Goal: Task Accomplishment & Management: Manage account settings

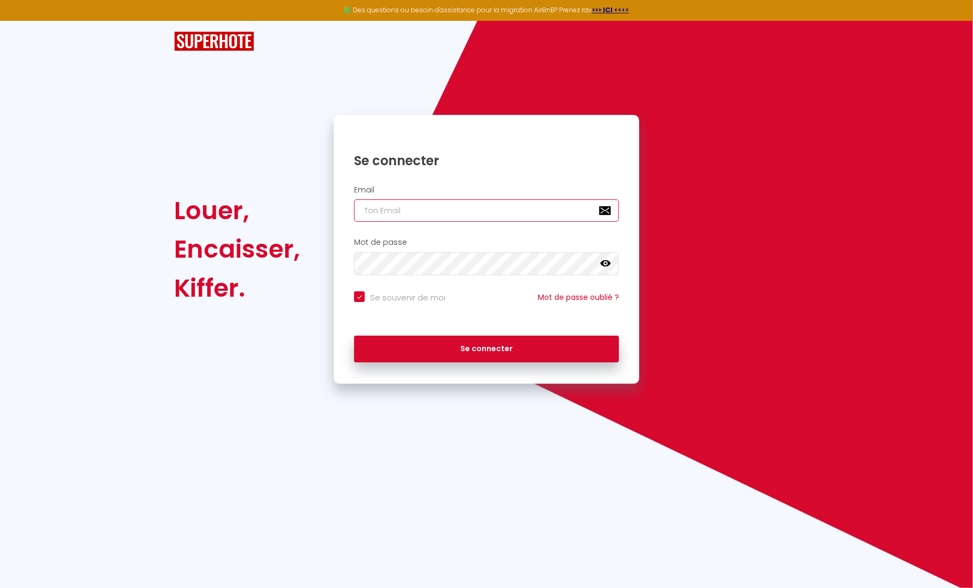
type input "[EMAIL_ADDRESS][DOMAIN_NAME]"
click at [487, 348] on button "Se connecter" at bounding box center [486, 348] width 265 height 27
checkbox input "true"
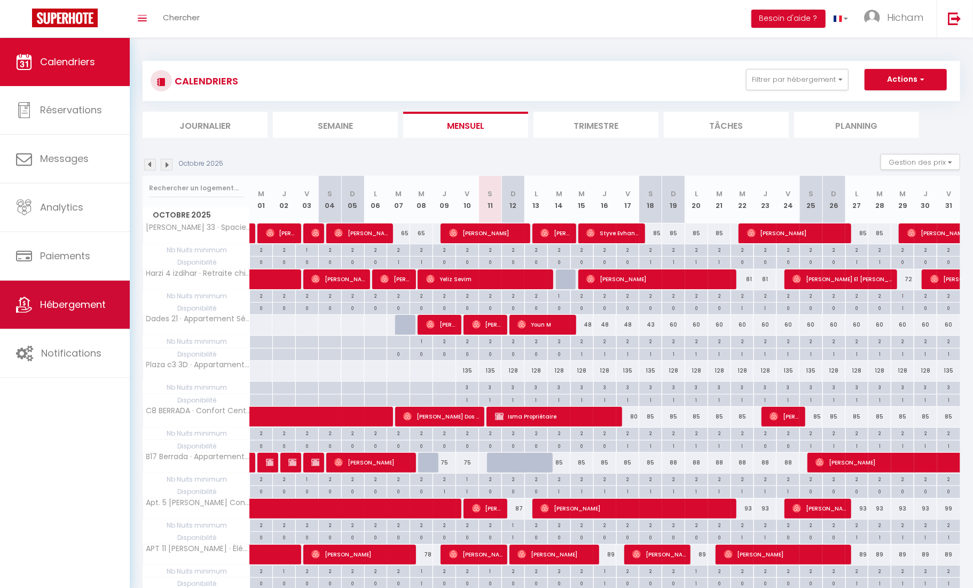
click at [81, 311] on link "Hébergement" at bounding box center [65, 304] width 130 height 48
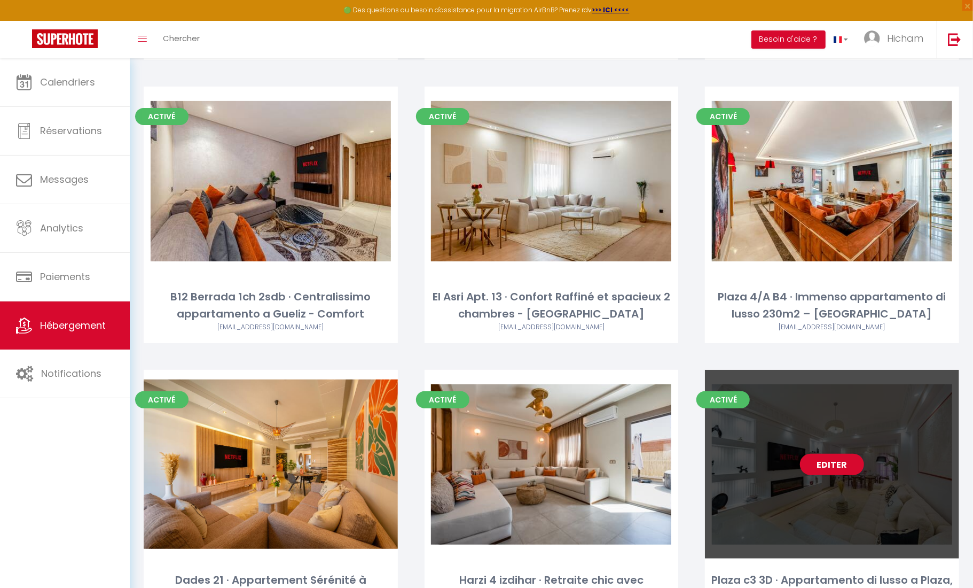
scroll to position [2946, 0]
click at [811, 454] on link "Editer" at bounding box center [832, 464] width 64 height 21
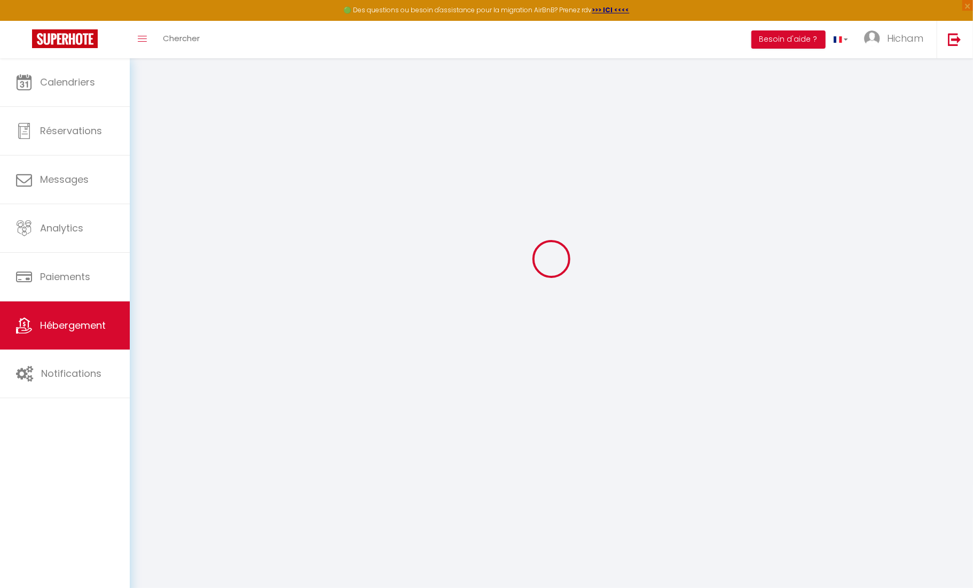
click at [829, 391] on div at bounding box center [552, 258] width 818 height 491
select select
checkbox input "false"
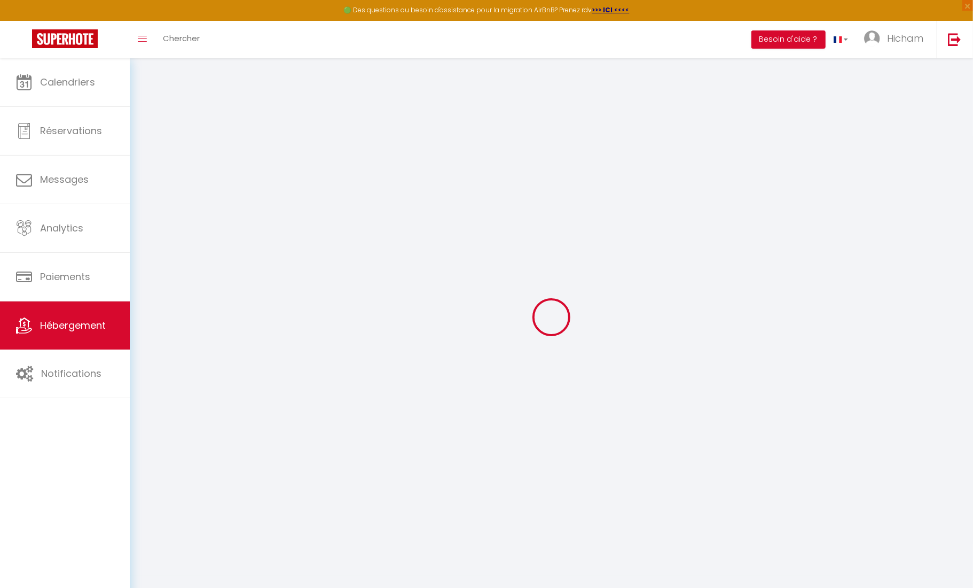
checkbox input "false"
select select
checkbox input "false"
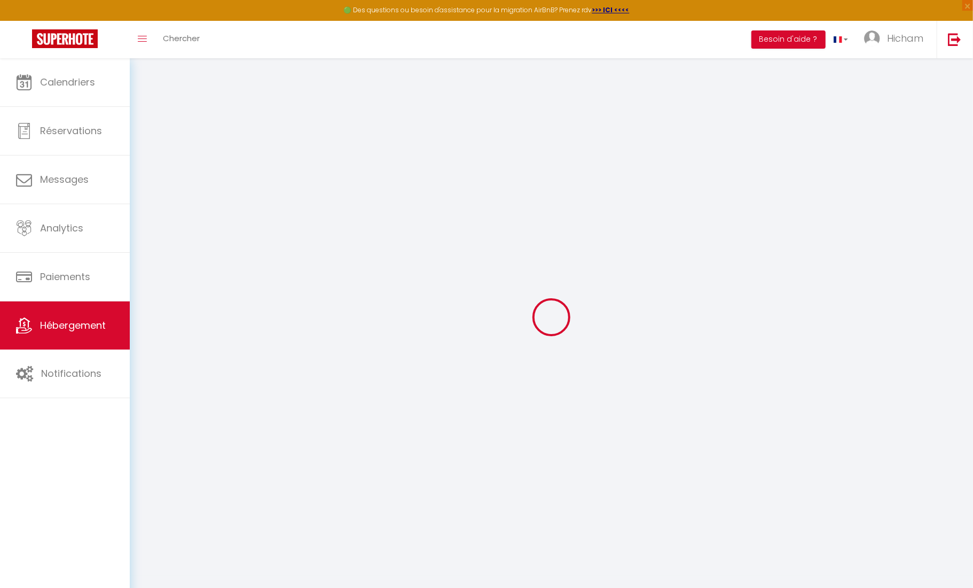
checkbox input "false"
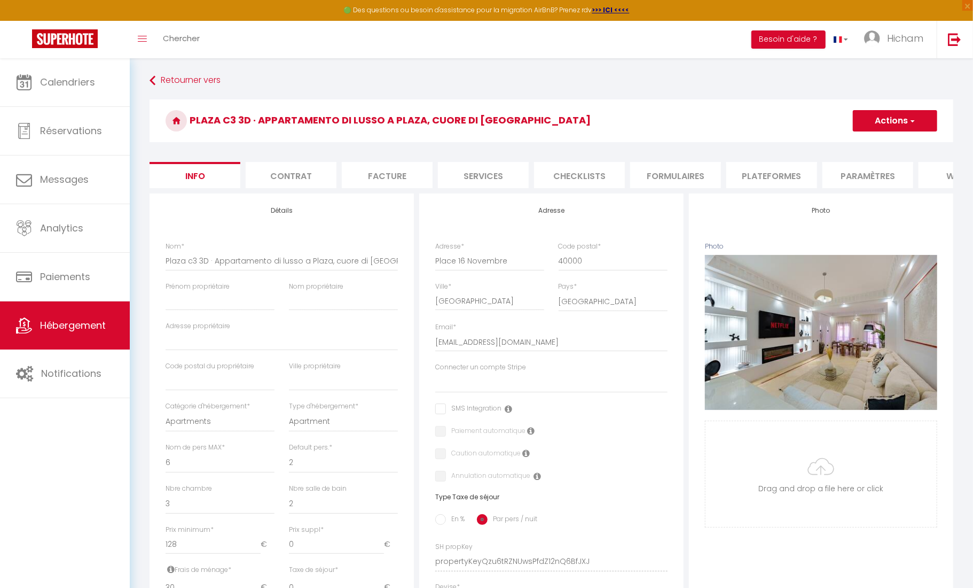
scroll to position [13, 0]
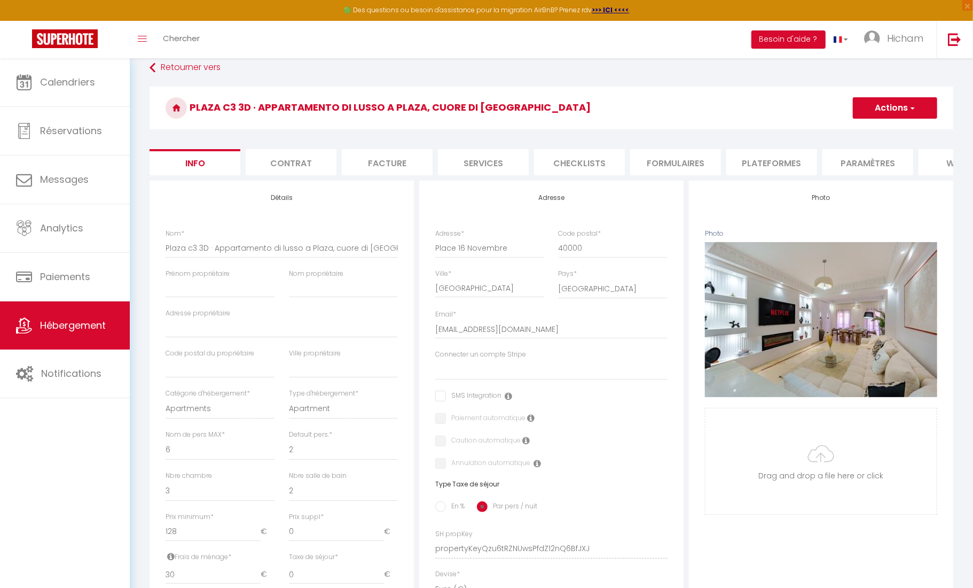
click at [289, 161] on li "Contrat" at bounding box center [291, 162] width 91 height 26
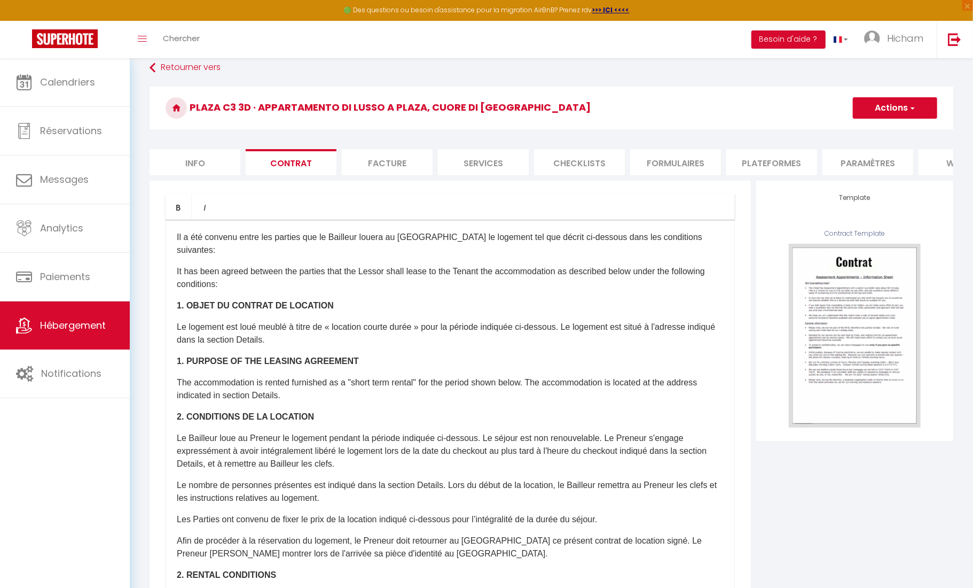
drag, startPoint x: 428, startPoint y: 162, endPoint x: 444, endPoint y: 162, distance: 16.0
click at [428, 162] on li "Facture" at bounding box center [387, 162] width 91 height 26
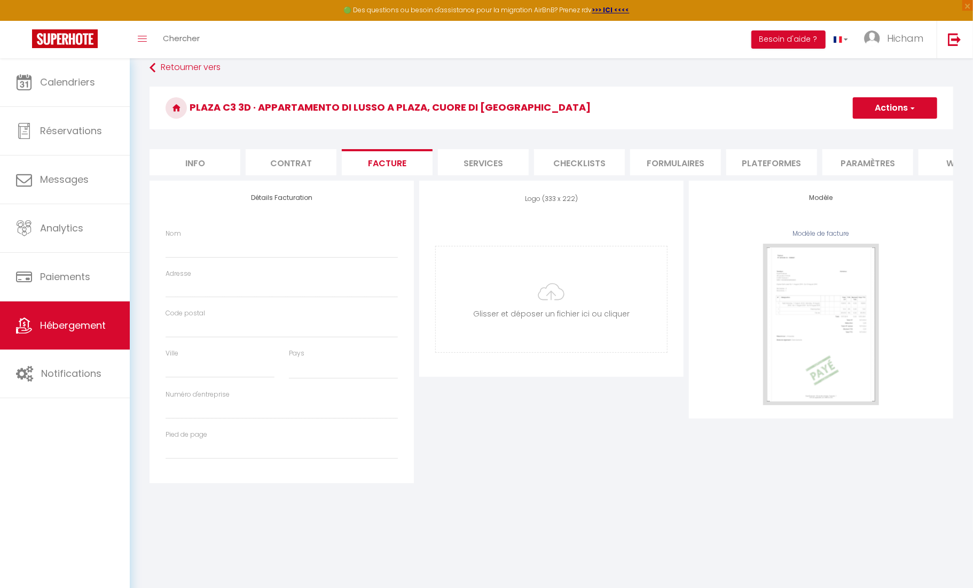
select select
click at [471, 162] on li "Services" at bounding box center [483, 162] width 91 height 26
select select
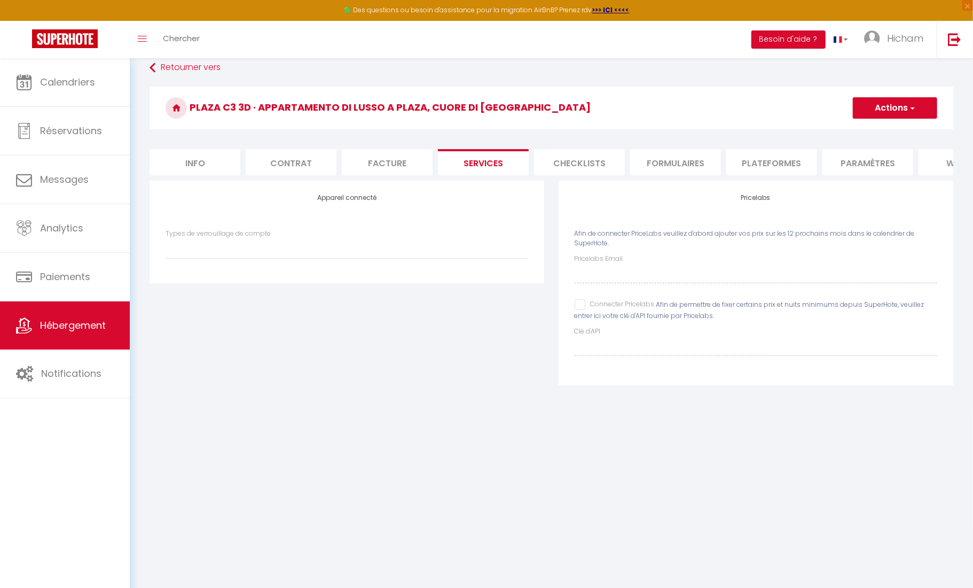
click at [618, 160] on li "Checklists" at bounding box center [579, 162] width 91 height 26
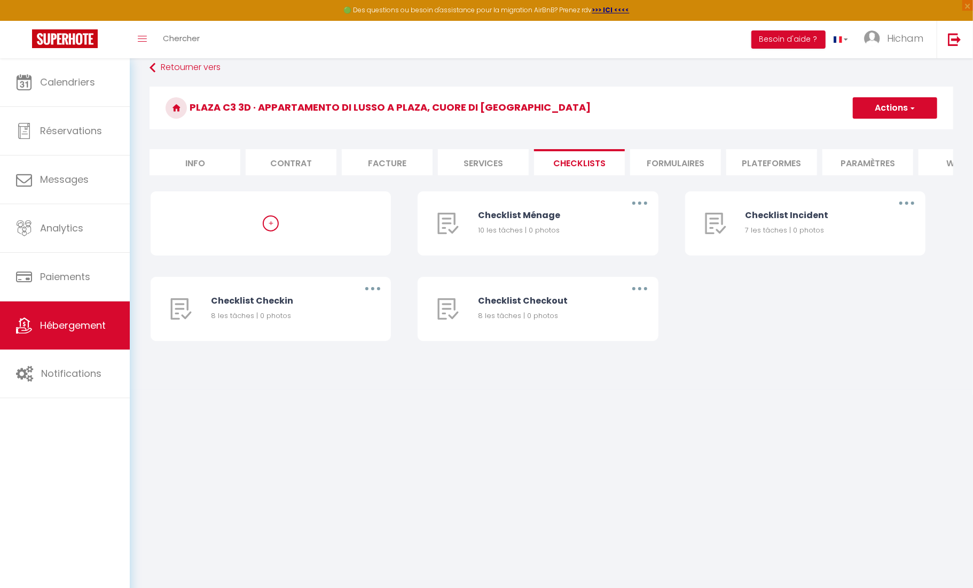
click at [708, 158] on li "Formulaires" at bounding box center [675, 162] width 91 height 26
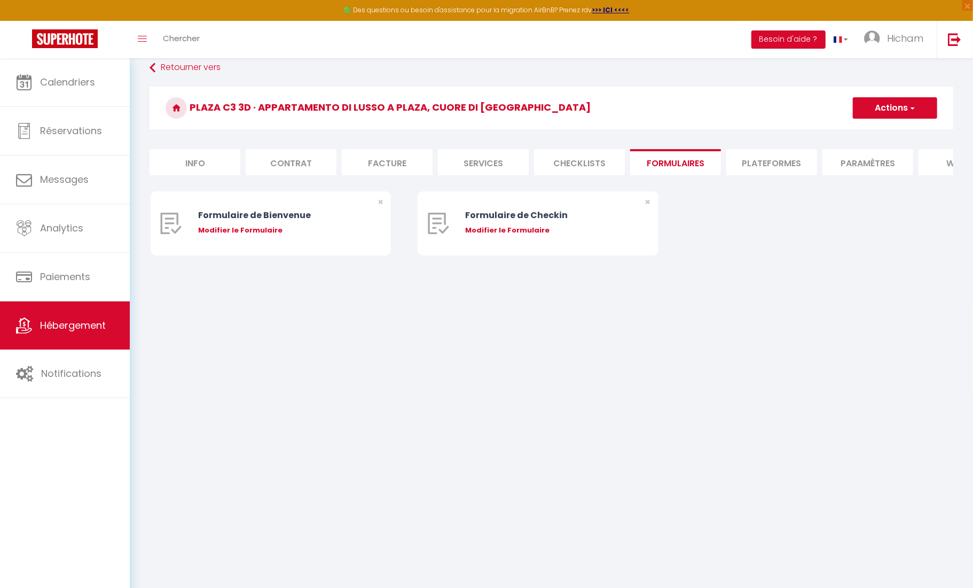
click at [803, 162] on li "Plateformes" at bounding box center [771, 162] width 91 height 26
select select
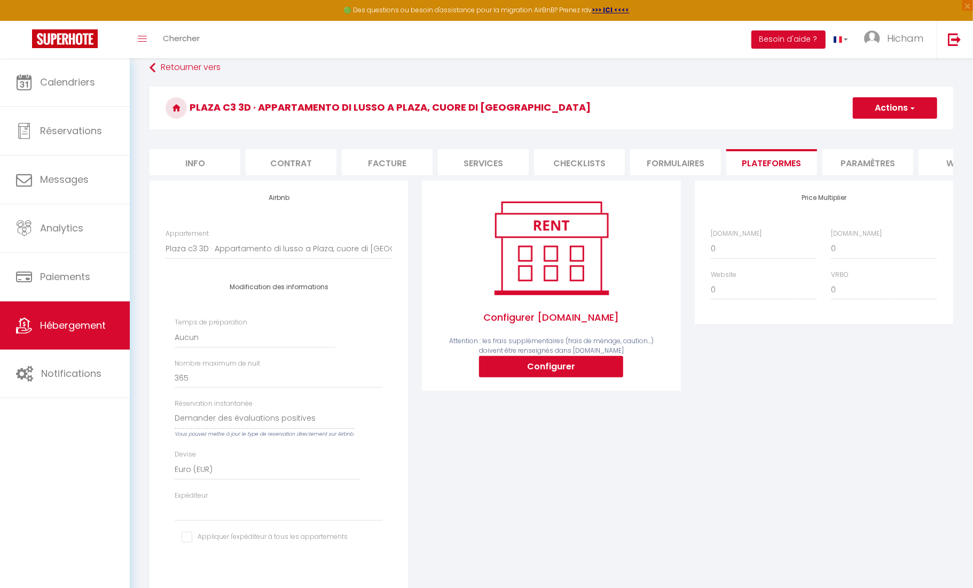
click at [863, 153] on li "Paramètres" at bounding box center [868, 162] width 91 height 26
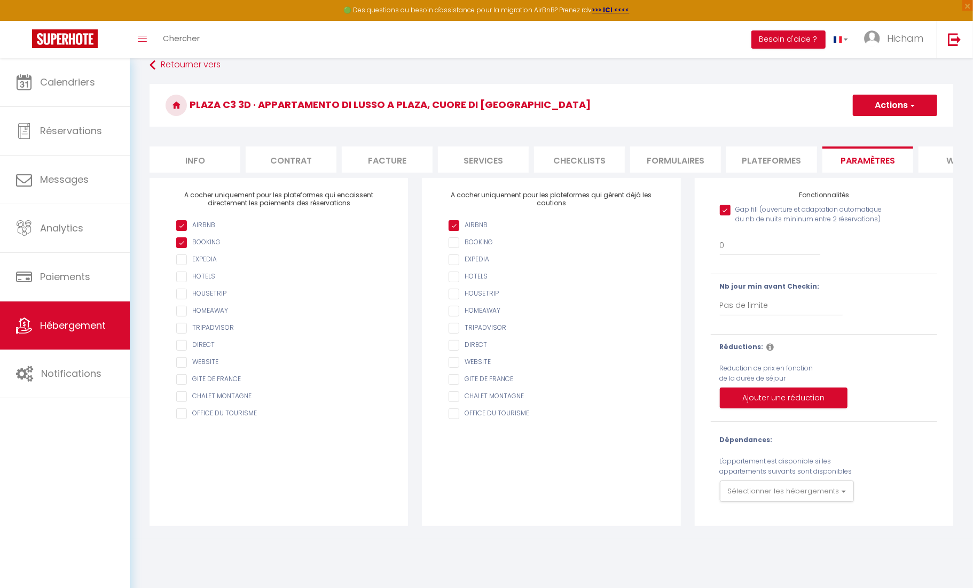
scroll to position [17, 0]
click at [893, 102] on button "Actions" at bounding box center [895, 103] width 84 height 21
click at [892, 128] on input "Enregistrer" at bounding box center [883, 127] width 40 height 11
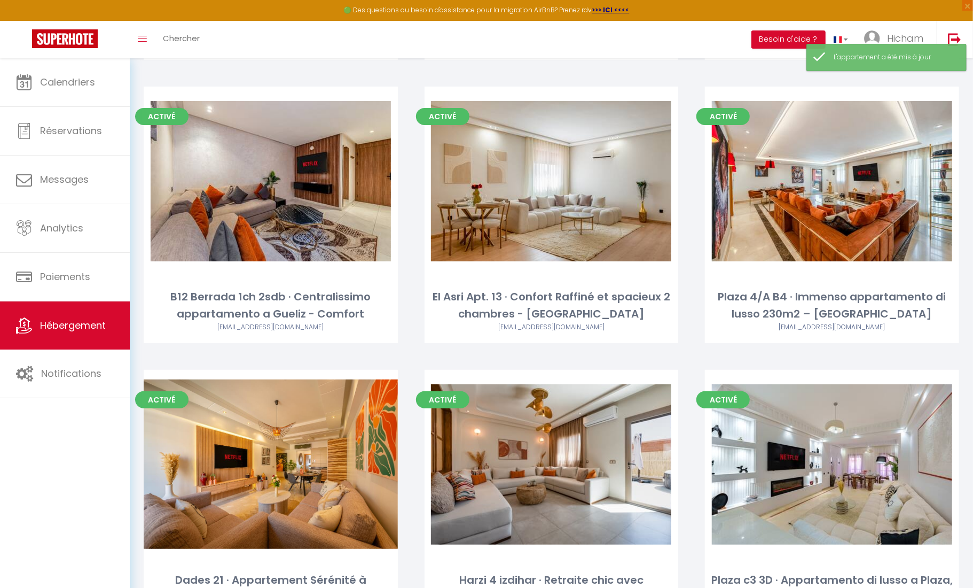
scroll to position [2946, 0]
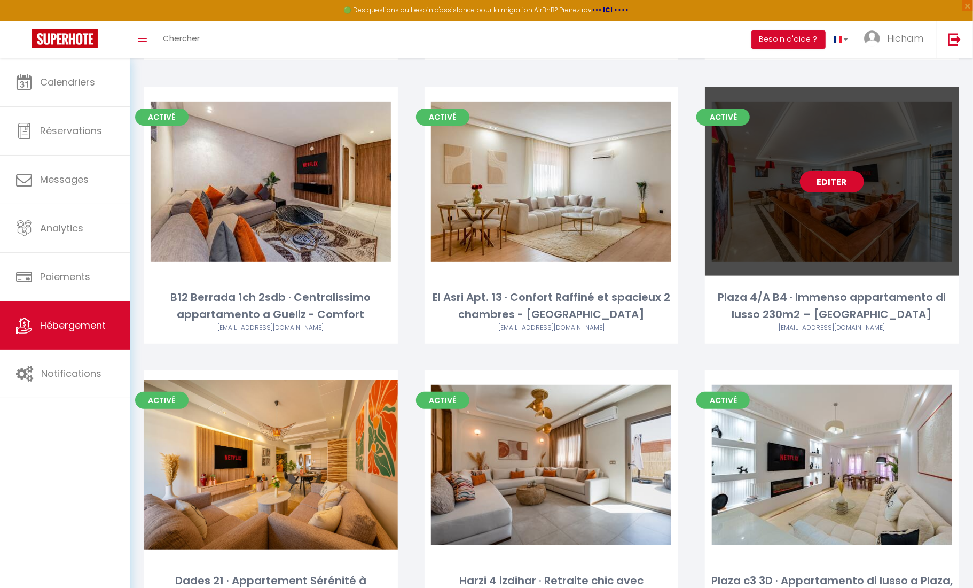
click at [839, 171] on link "Editer" at bounding box center [832, 181] width 64 height 21
click at [828, 171] on link "Editer" at bounding box center [832, 181] width 64 height 21
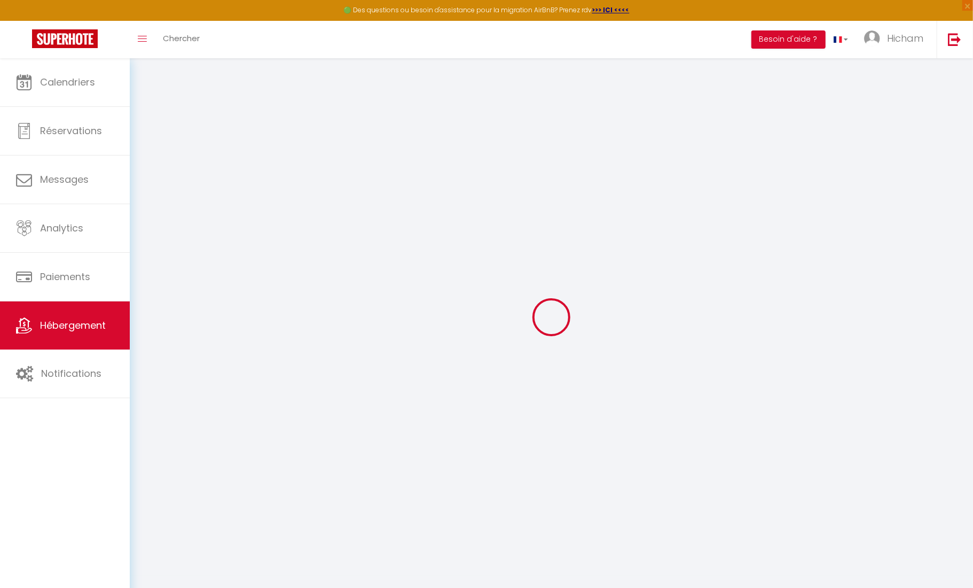
select select
checkbox input "false"
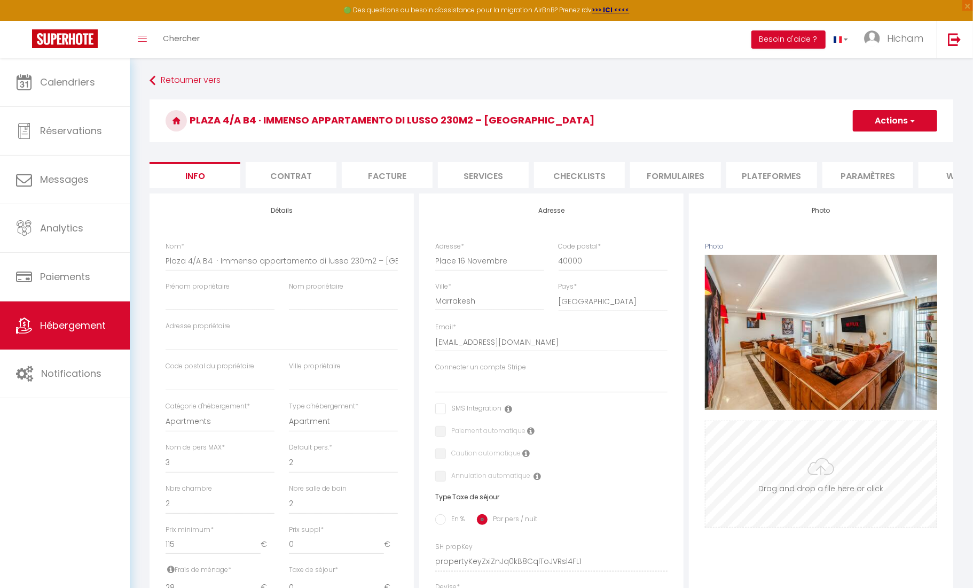
select select
checkbox input "false"
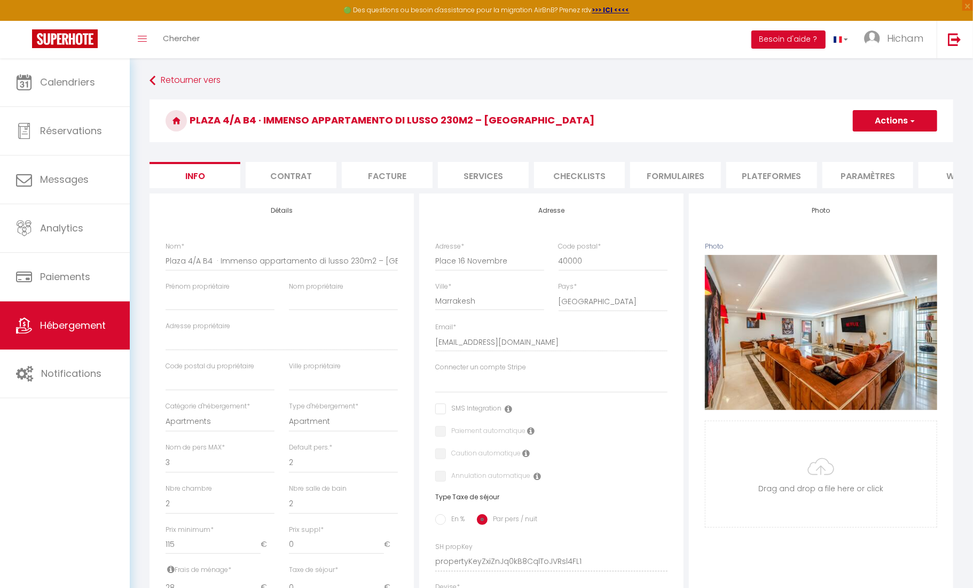
click at [866, 171] on li "Paramètres" at bounding box center [868, 175] width 91 height 26
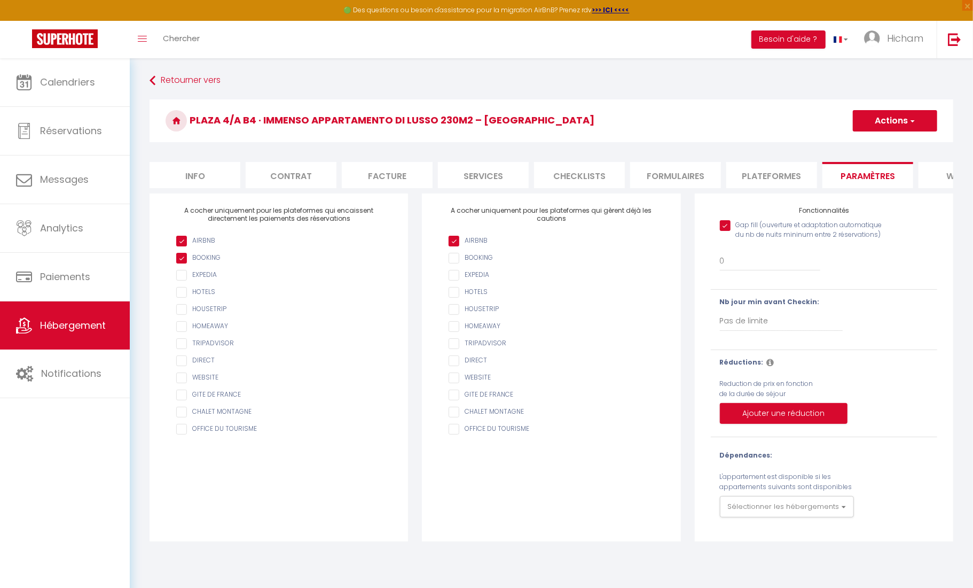
click at [720, 223] on input "Gap fill (ouverture et adaptation automatique du nb de nuits mininum entre 2 ré…" at bounding box center [805, 225] width 170 height 11
checkbox input "false"
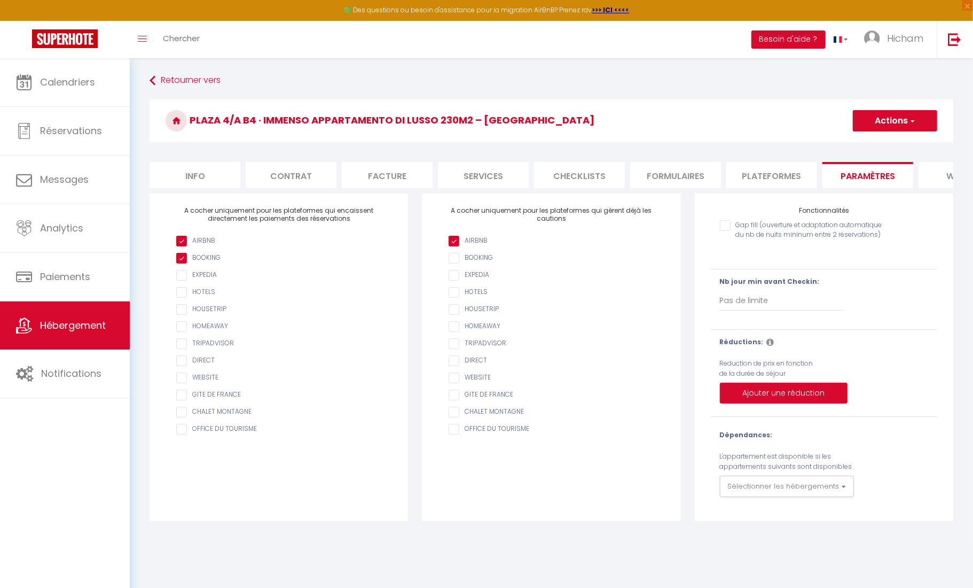
click at [907, 118] on button "Actions" at bounding box center [895, 120] width 84 height 21
click at [901, 144] on input "Enregistrer" at bounding box center [883, 144] width 40 height 11
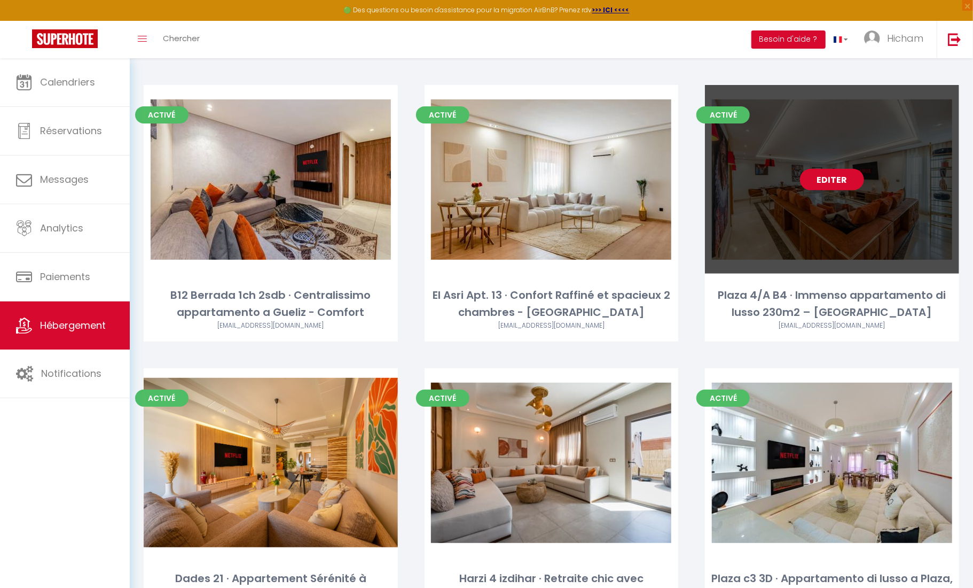
scroll to position [2946, 0]
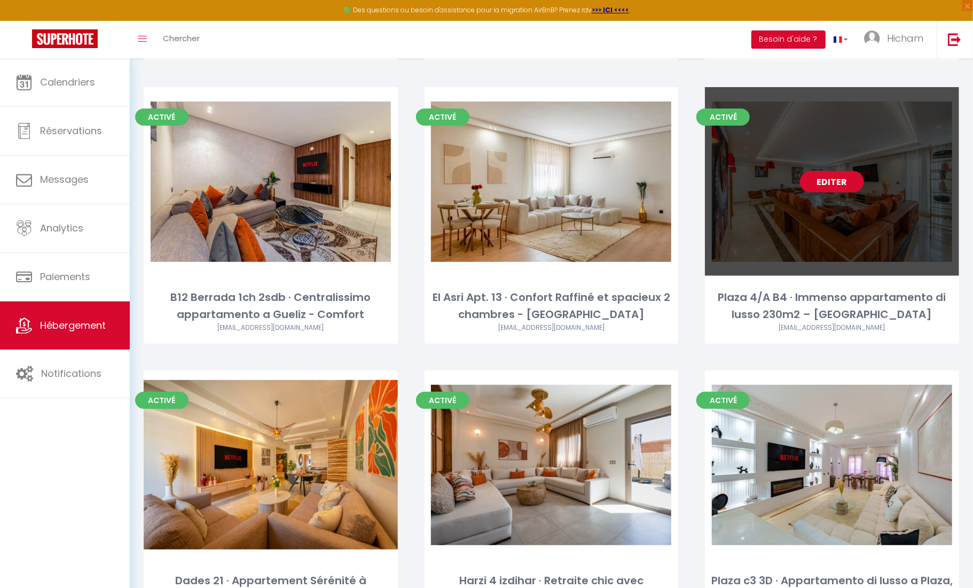
click at [847, 171] on link "Editer" at bounding box center [832, 181] width 64 height 21
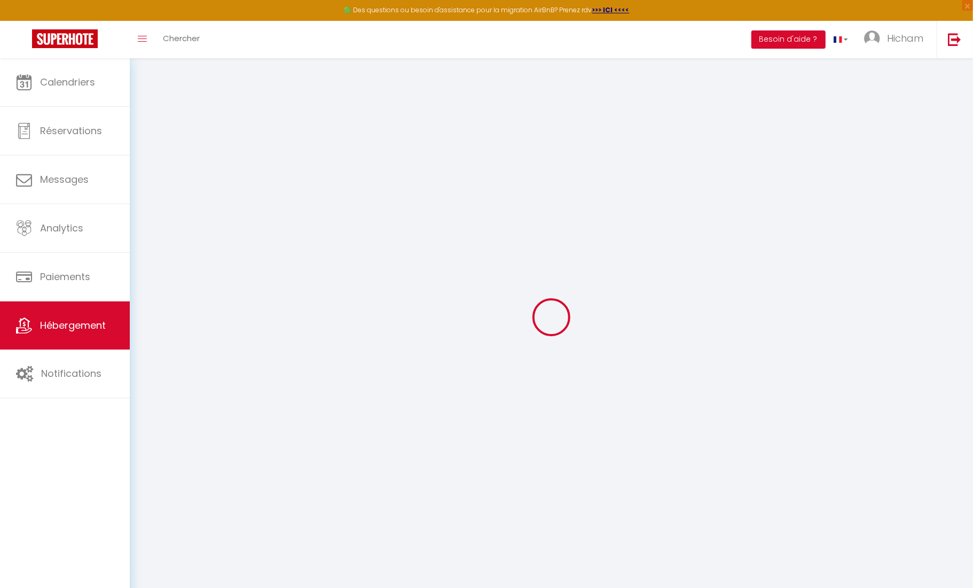
select select
checkbox input "false"
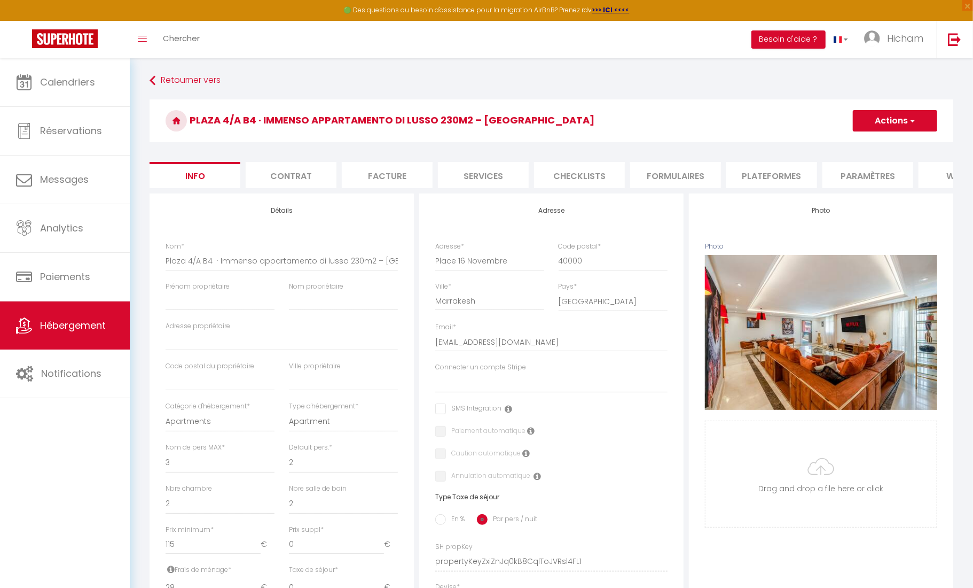
click at [912, 119] on span "button" at bounding box center [912, 120] width 7 height 11
click at [773, 180] on li "Plateformes" at bounding box center [771, 175] width 91 height 26
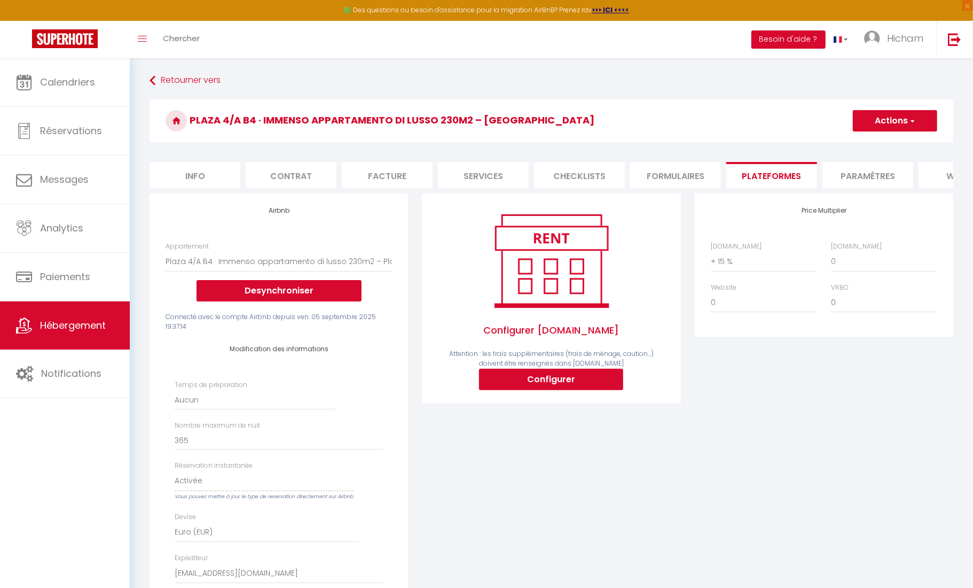
click at [850, 177] on li "Paramètres" at bounding box center [868, 175] width 91 height 26
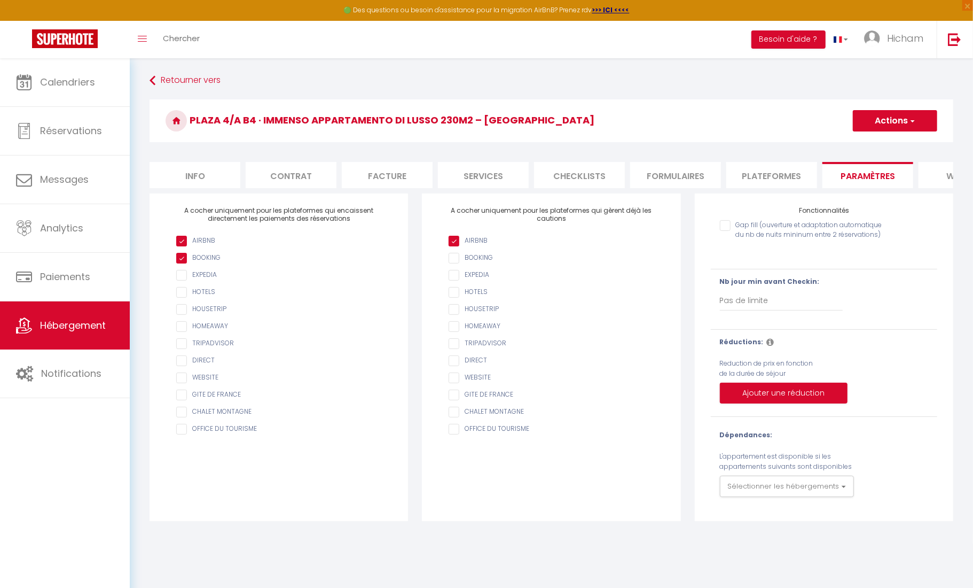
click at [720, 223] on input "Gap fill (ouverture et adaptation automatique du nb de nuits mininum entre 2 ré…" at bounding box center [805, 225] width 170 height 11
checkbox input "true"
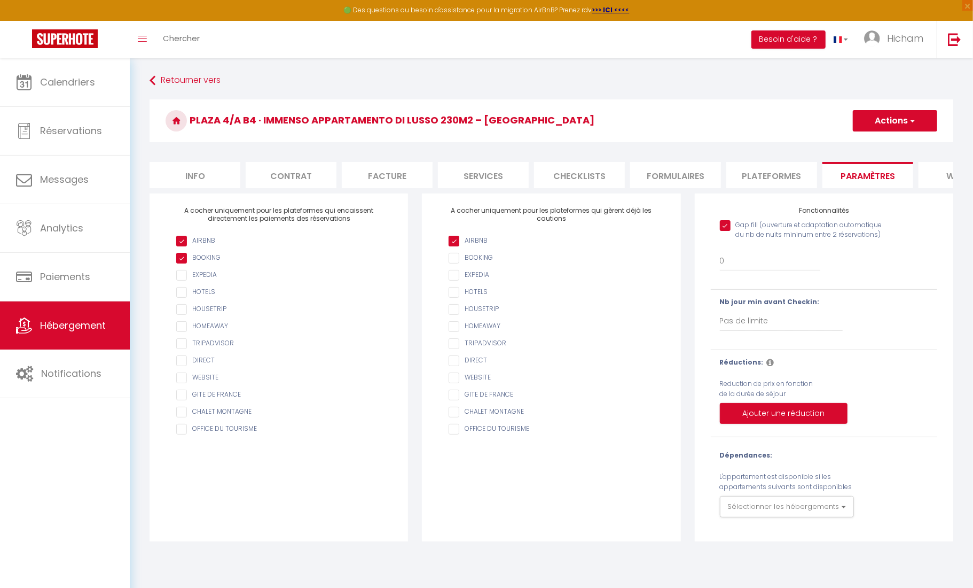
click at [896, 123] on button "Actions" at bounding box center [895, 120] width 84 height 21
click at [884, 145] on input "Enregistrer" at bounding box center [883, 144] width 40 height 11
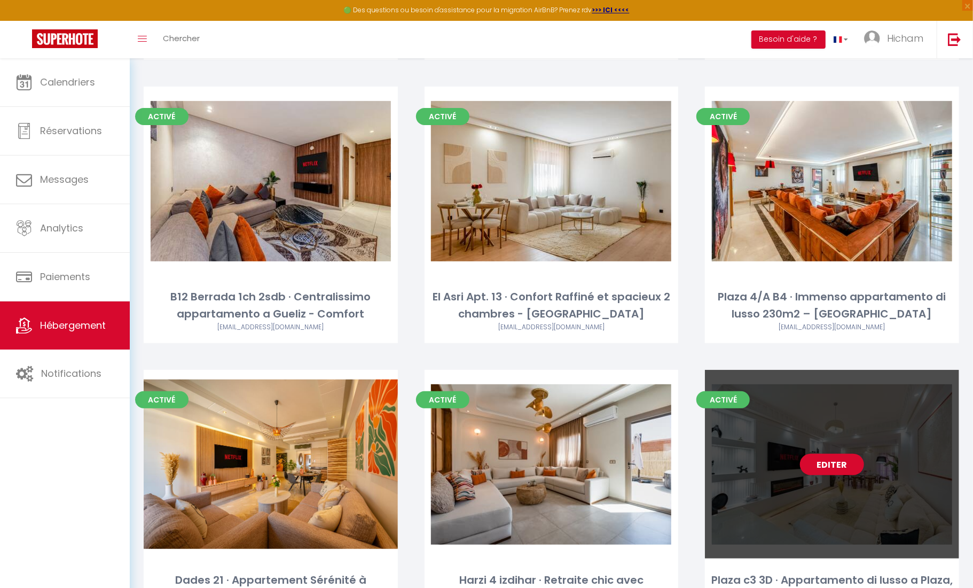
scroll to position [2946, 0]
click at [836, 454] on link "Editer" at bounding box center [832, 464] width 64 height 21
click at [837, 454] on link "Editer" at bounding box center [832, 464] width 64 height 21
select select "3"
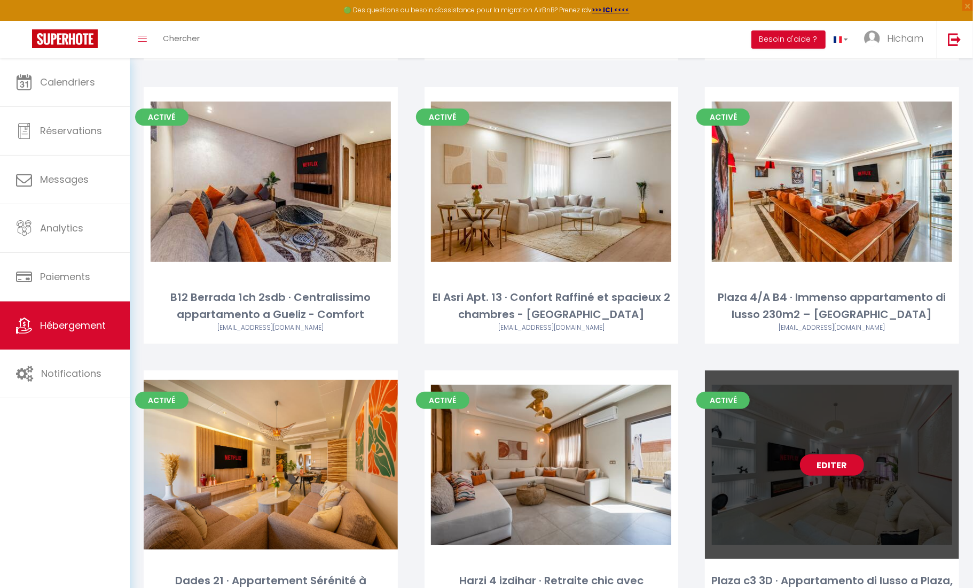
select select "2"
select select "1"
select select "28"
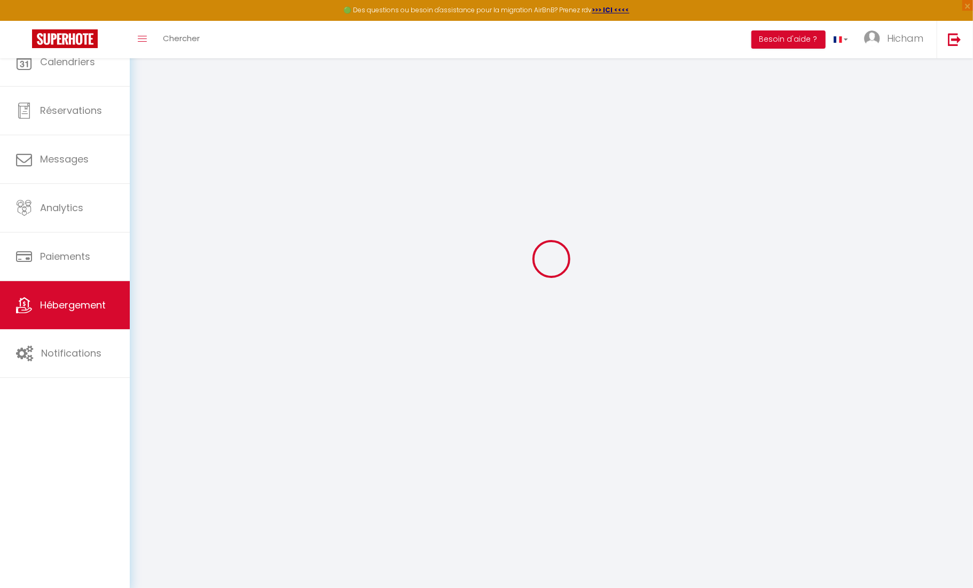
select select
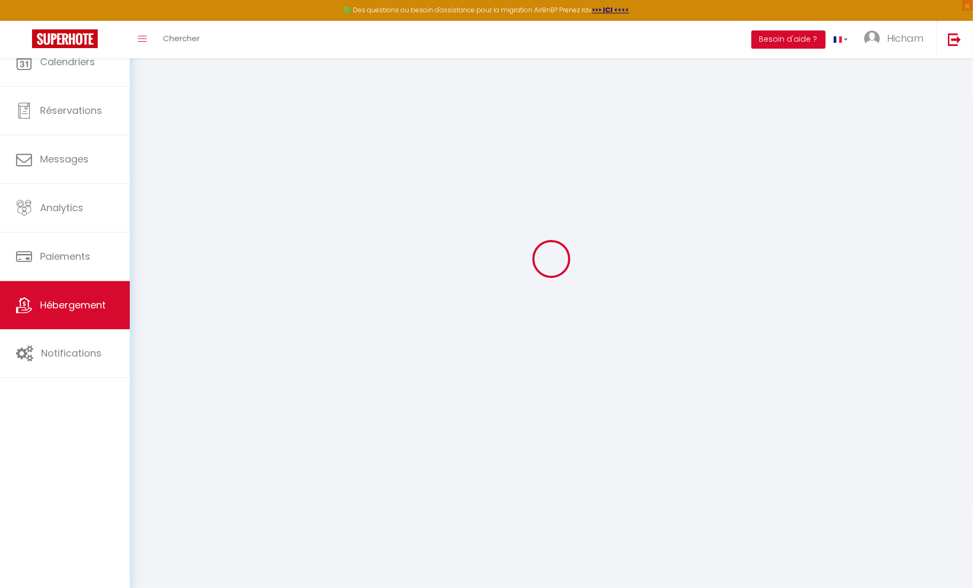
select select
checkbox input "false"
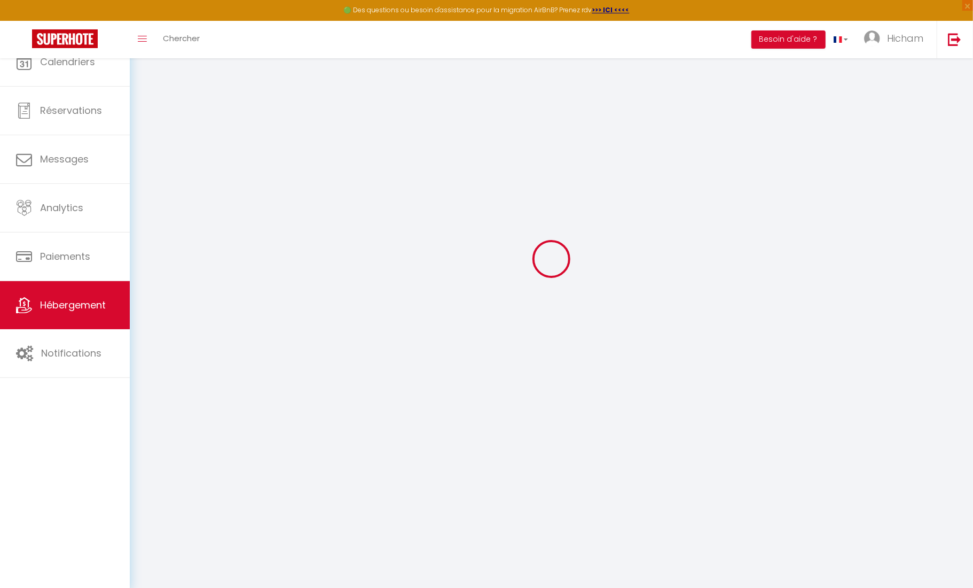
select select
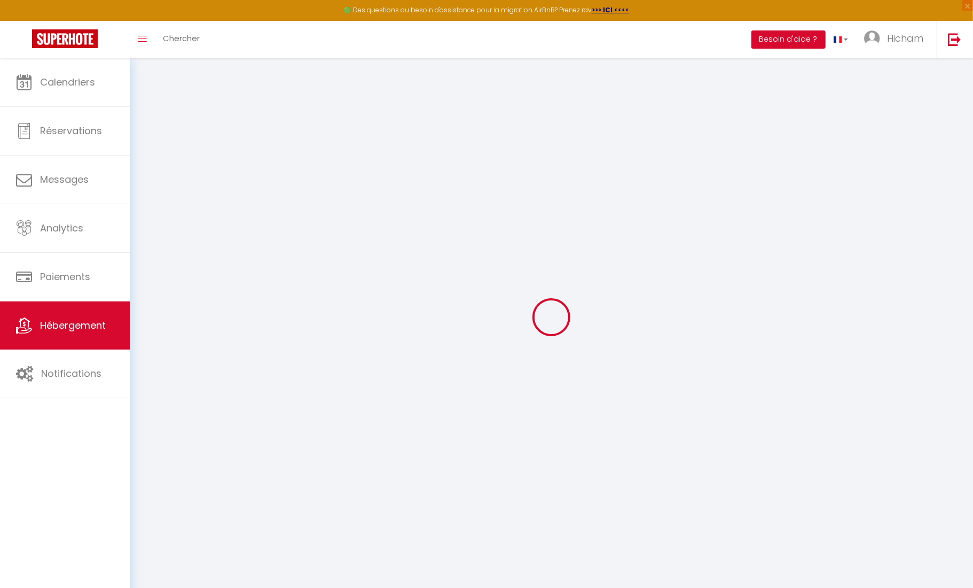
select select
checkbox input "false"
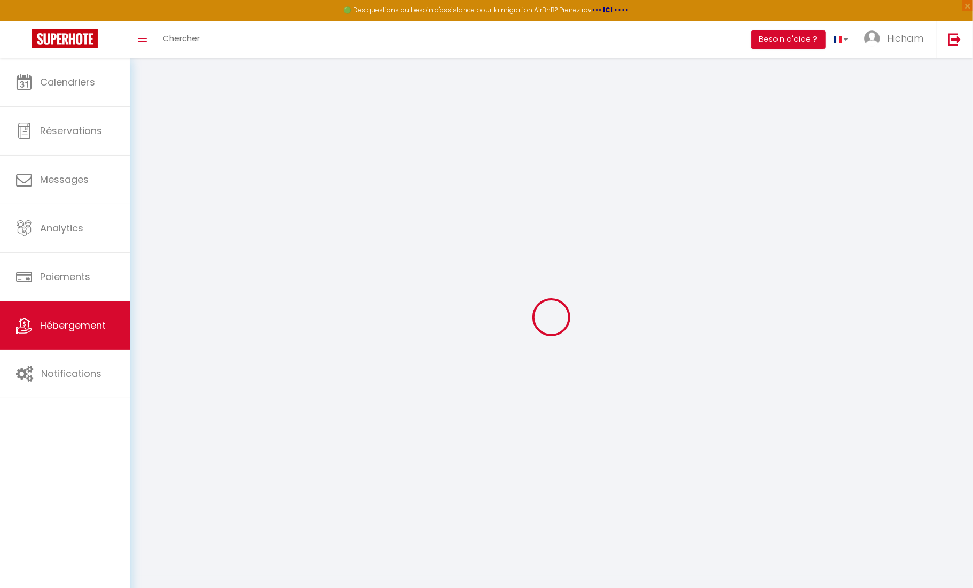
select select
checkbox input "false"
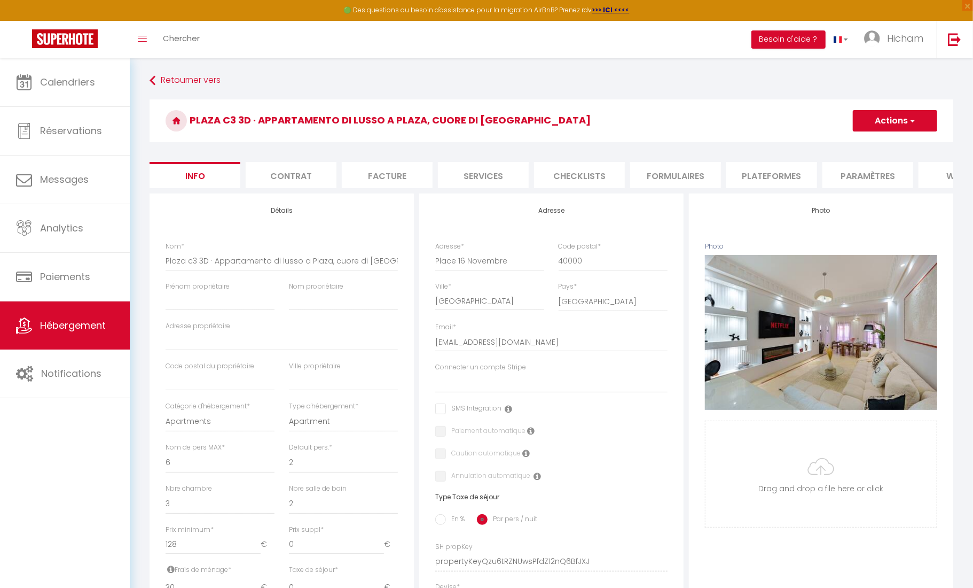
click at [294, 177] on li "Contrat" at bounding box center [291, 175] width 91 height 26
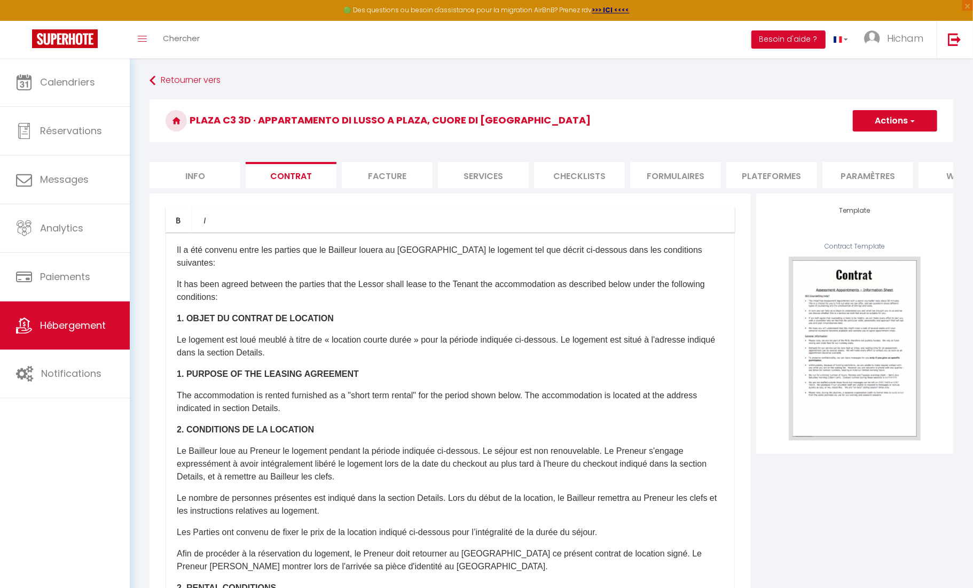
click at [380, 173] on li "Facture" at bounding box center [387, 175] width 91 height 26
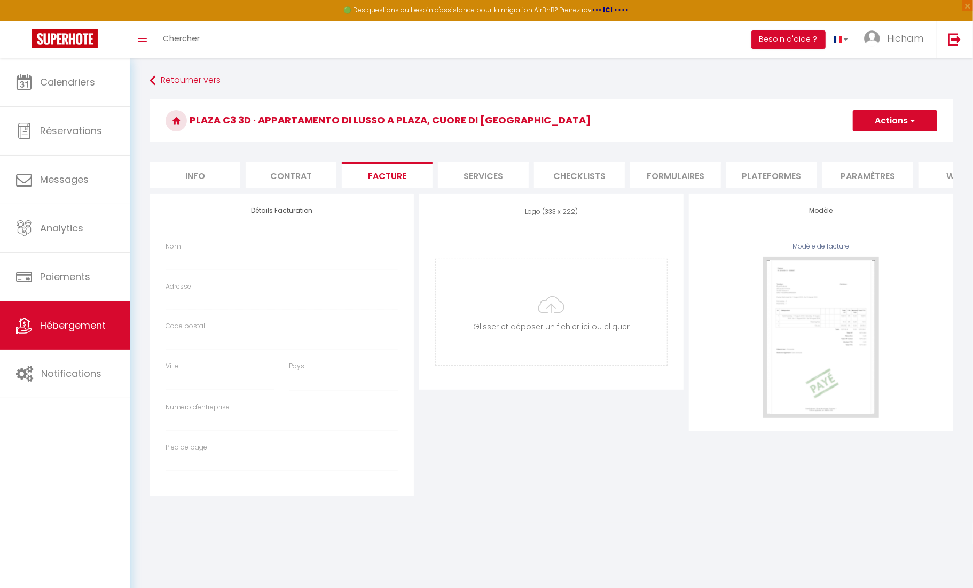
select select
click at [476, 175] on li "Services" at bounding box center [483, 175] width 91 height 26
select select
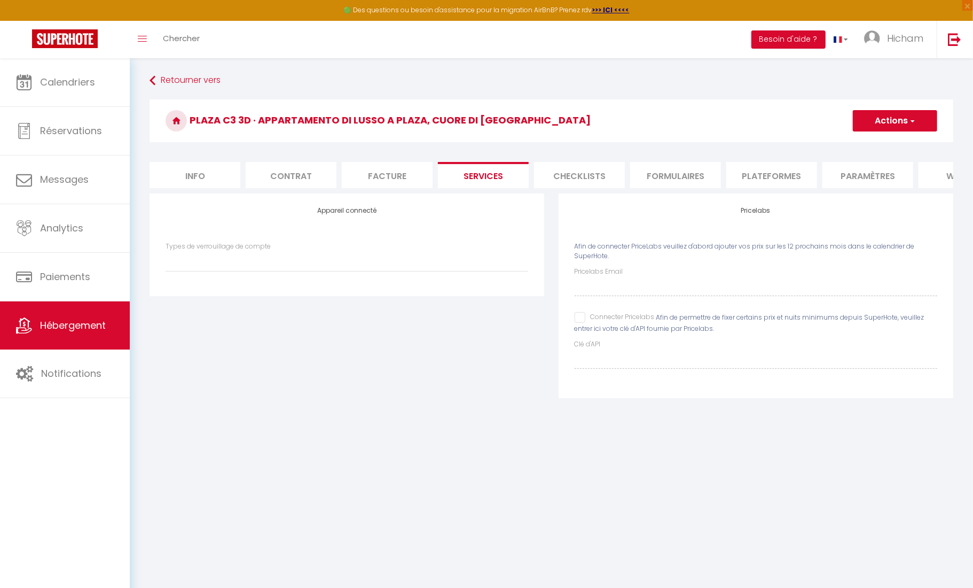
click at [555, 177] on li "Checklists" at bounding box center [579, 175] width 91 height 26
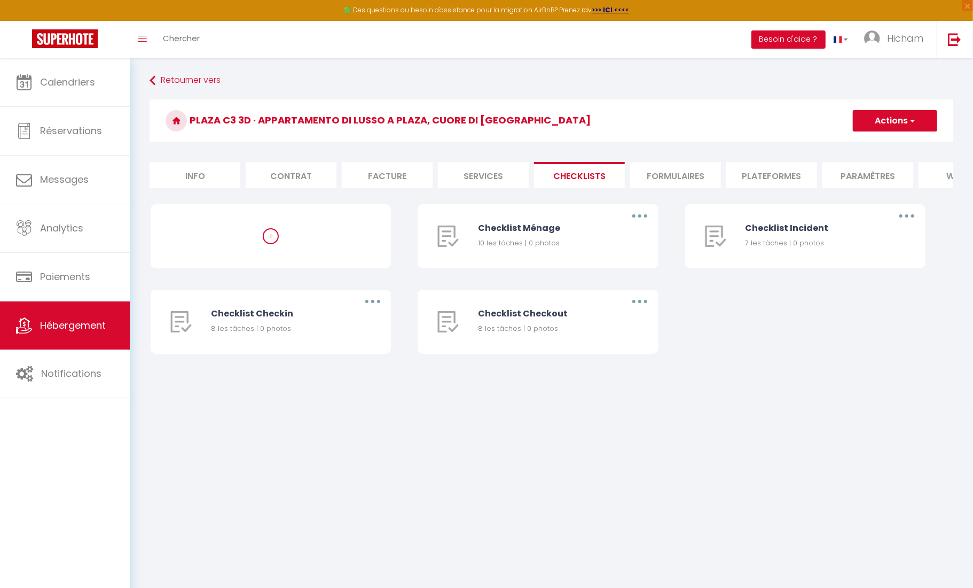
click at [692, 177] on li "Formulaires" at bounding box center [675, 175] width 91 height 26
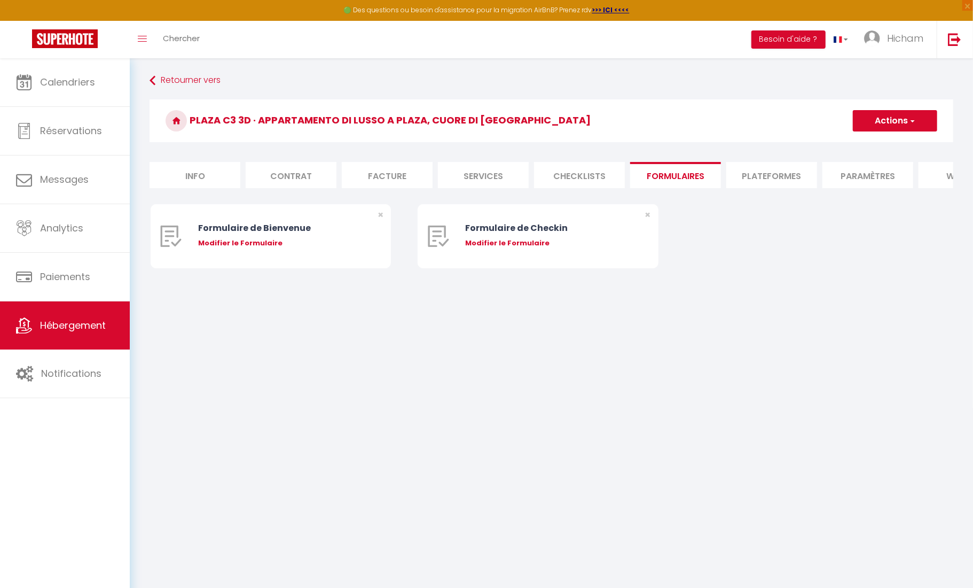
click at [784, 179] on li "Plateformes" at bounding box center [771, 175] width 91 height 26
select select
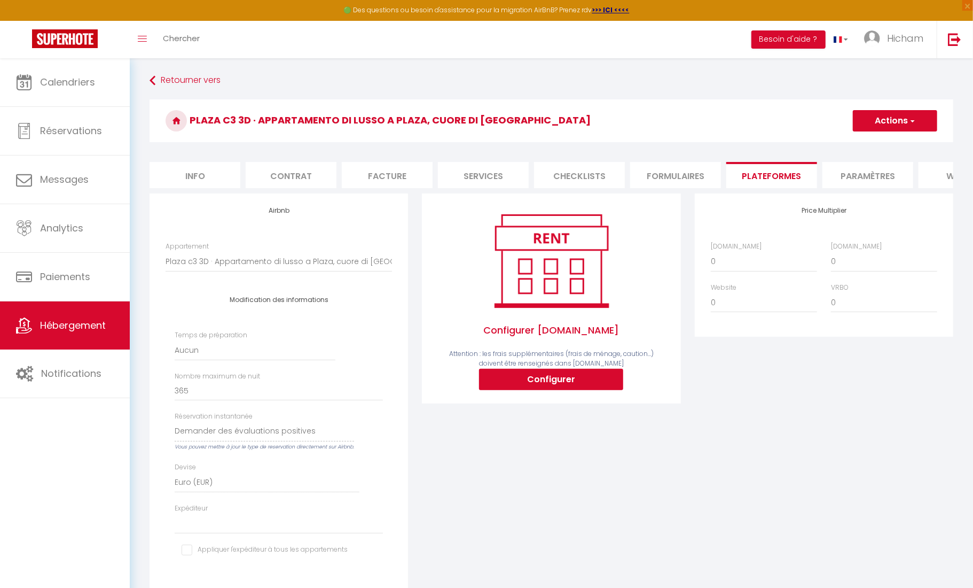
click at [848, 169] on li "Paramètres" at bounding box center [868, 175] width 91 height 26
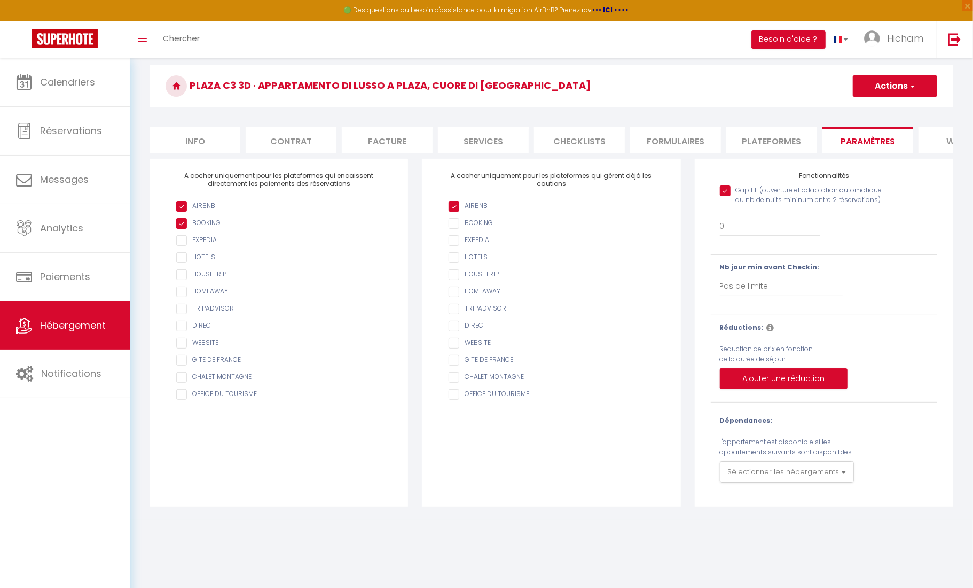
scroll to position [40, 0]
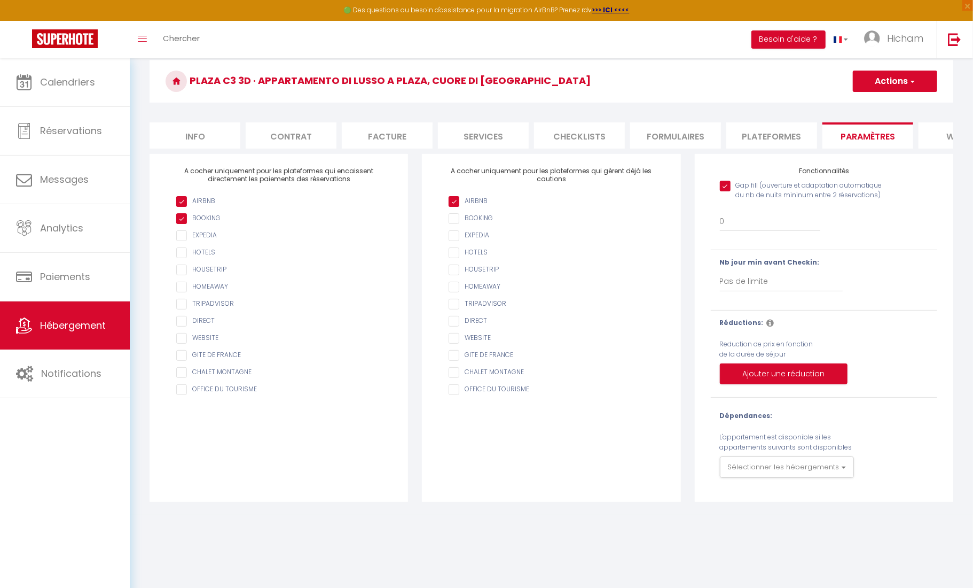
click at [946, 129] on li "website" at bounding box center [964, 135] width 91 height 26
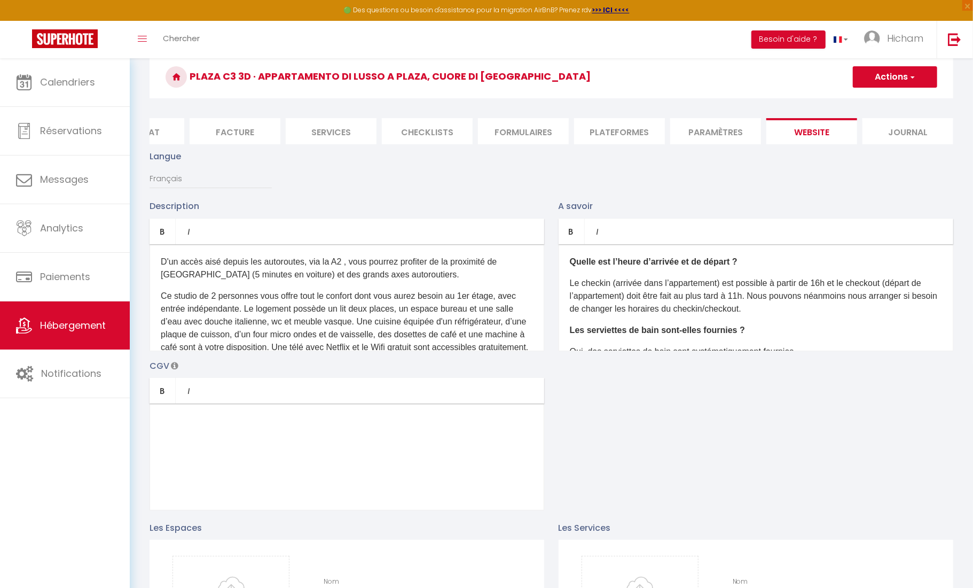
scroll to position [0, 147]
click at [162, 127] on li "Contrat" at bounding box center [144, 131] width 91 height 26
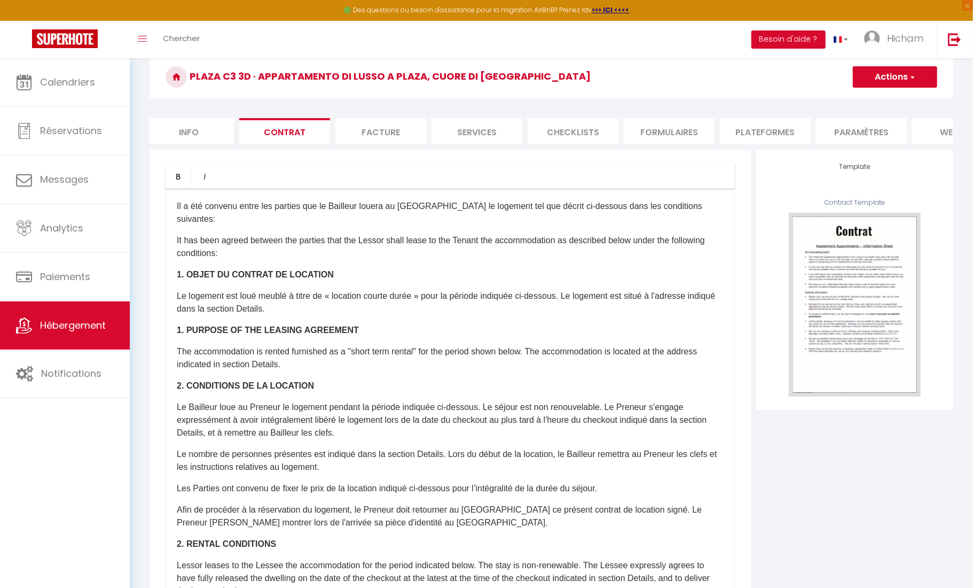
click at [206, 122] on li "Info" at bounding box center [188, 131] width 91 height 26
select select
checkbox input "false"
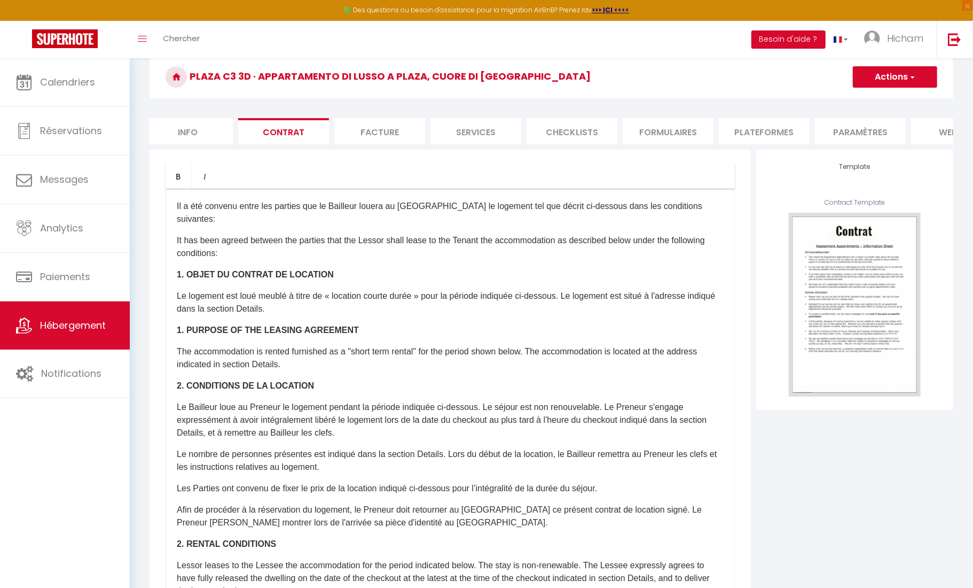
checkbox input "false"
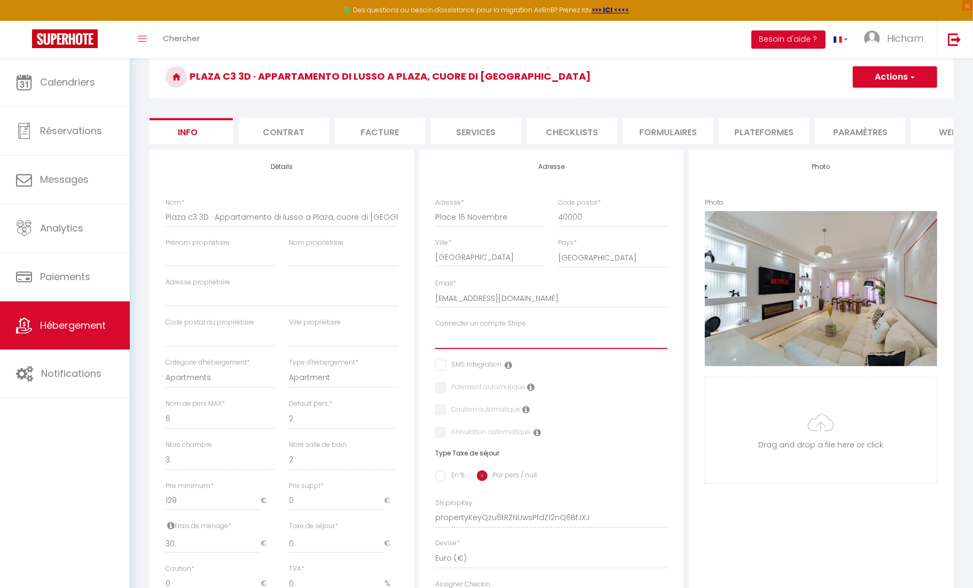
click at [514, 335] on select "Connecter un compte Stripe" at bounding box center [551, 338] width 232 height 20
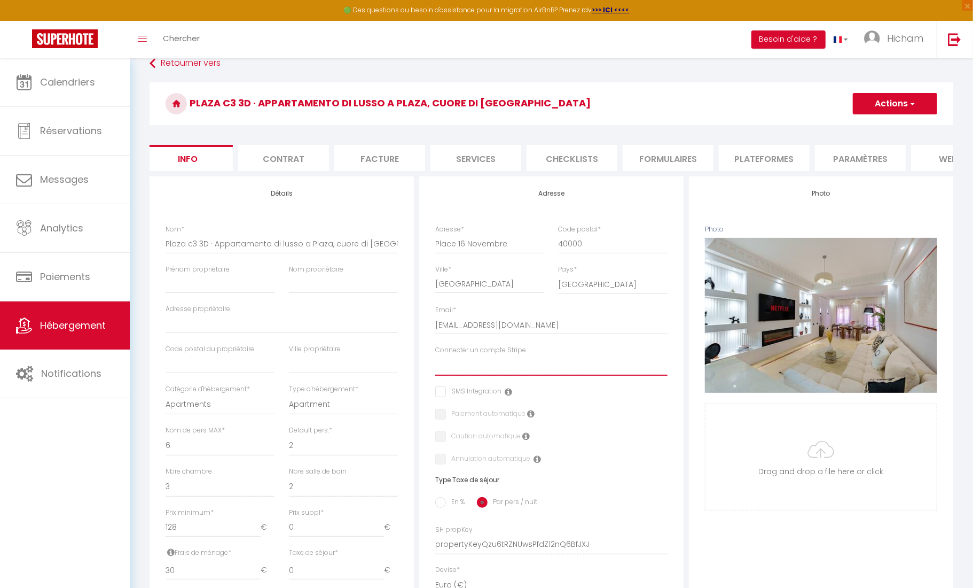
scroll to position [6, 0]
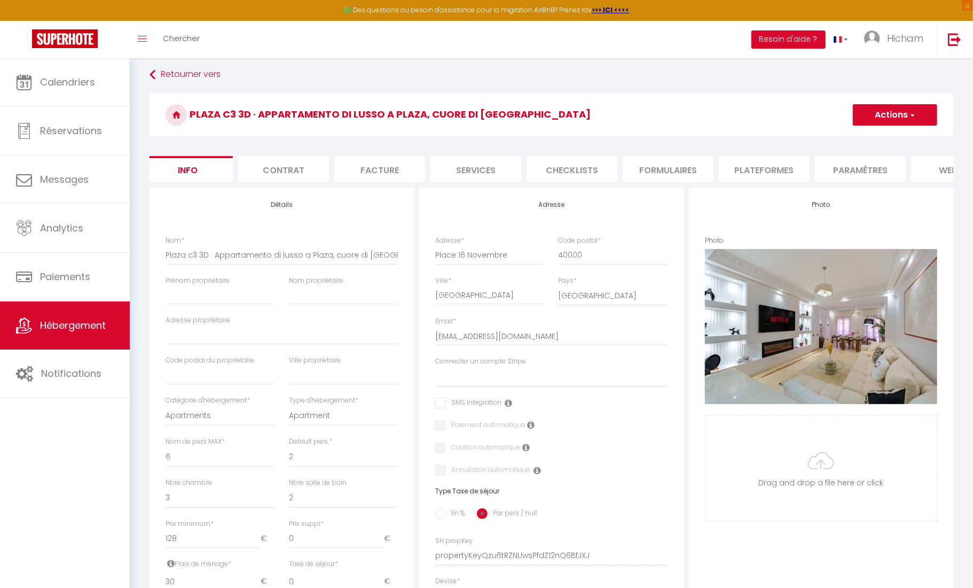
click at [324, 162] on li "Contrat" at bounding box center [283, 169] width 91 height 26
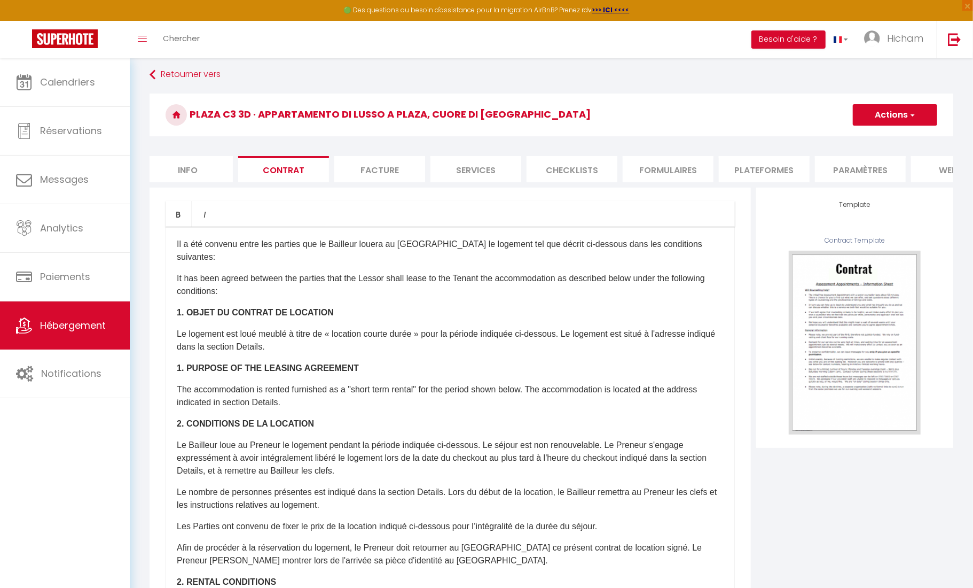
scroll to position [0, 4]
click at [375, 161] on li "Facture" at bounding box center [383, 169] width 91 height 26
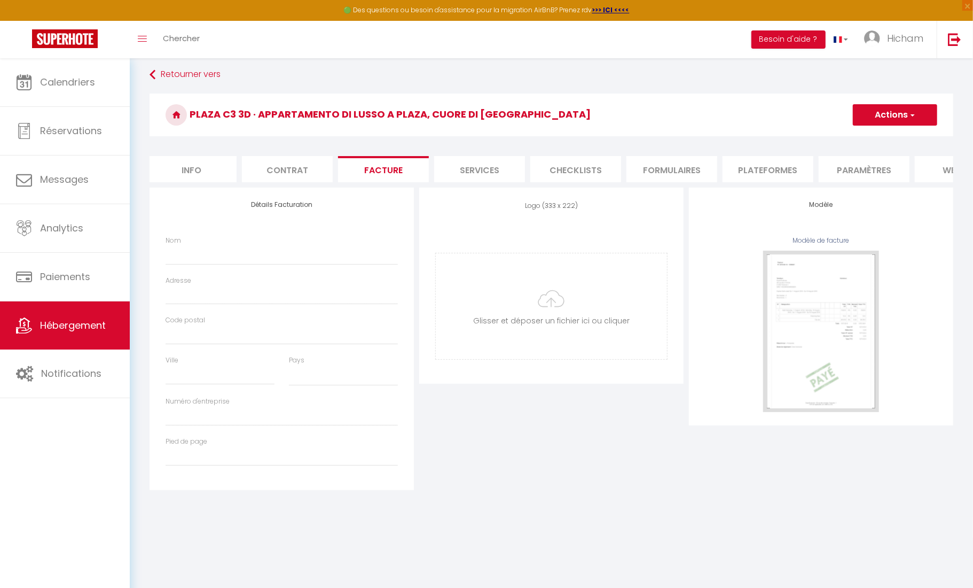
select select
click at [497, 162] on li "Services" at bounding box center [479, 169] width 91 height 26
select select
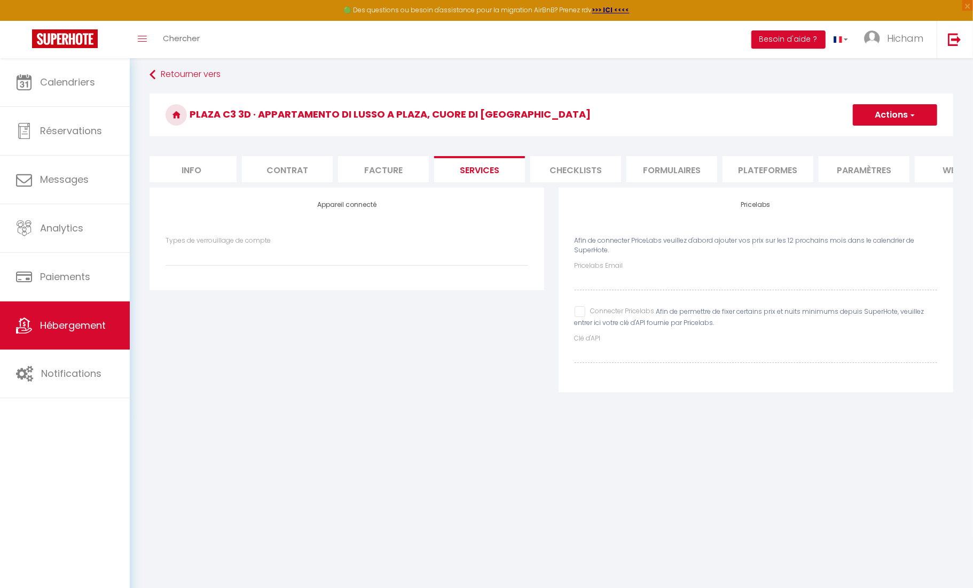
click at [574, 162] on li "Checklists" at bounding box center [575, 169] width 91 height 26
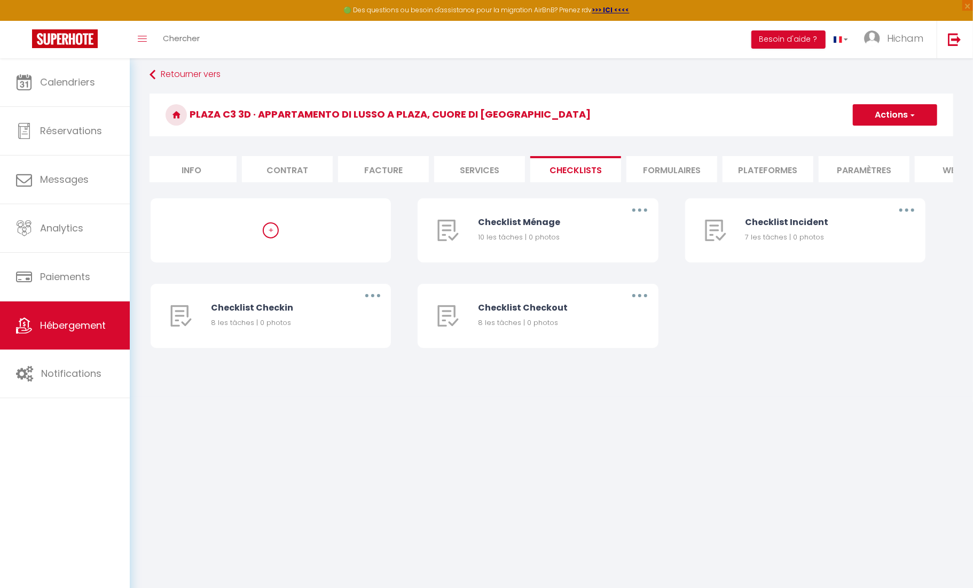
click at [683, 165] on li "Formulaires" at bounding box center [672, 169] width 91 height 26
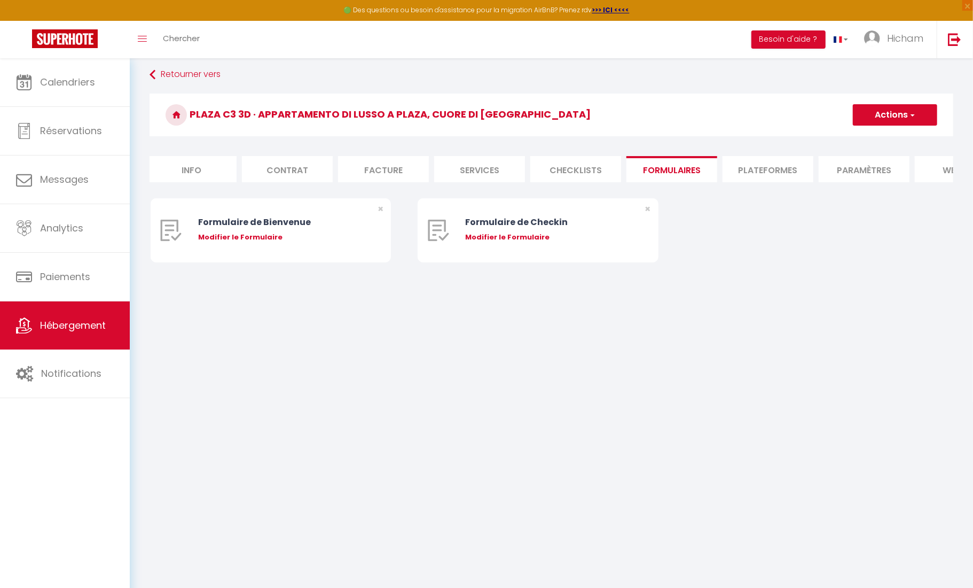
click at [758, 167] on li "Plateformes" at bounding box center [768, 169] width 91 height 26
select select
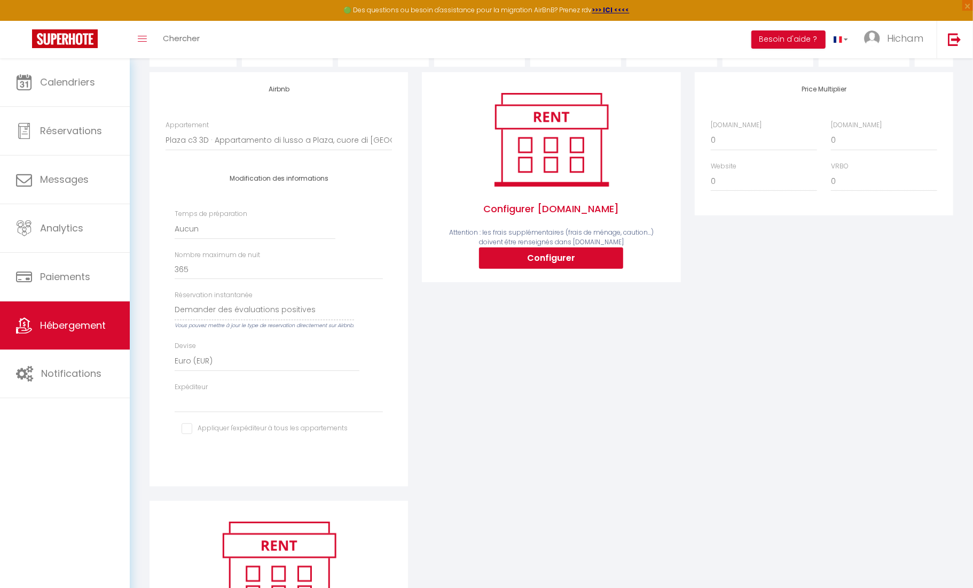
scroll to position [124, 0]
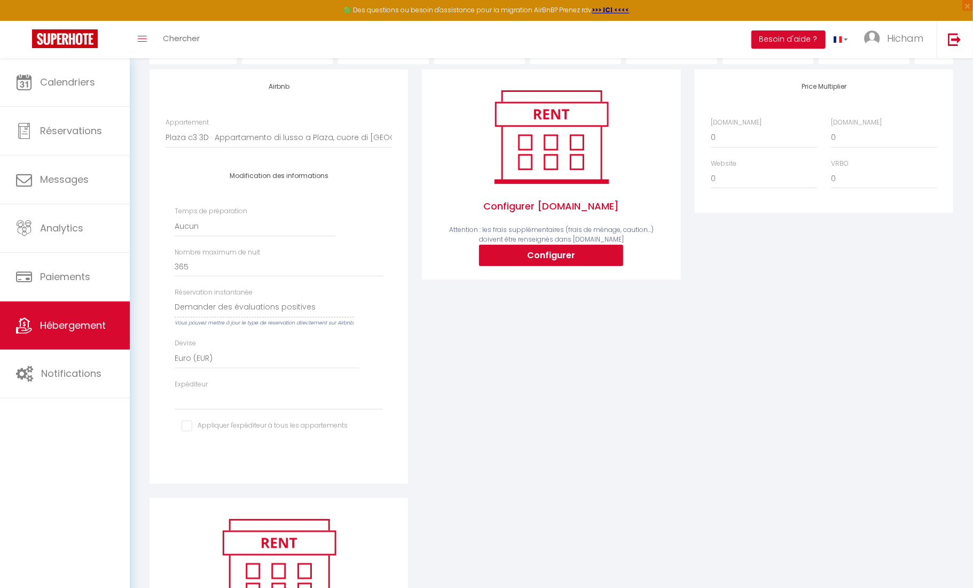
click at [278, 172] on h4 "Modification des informations" at bounding box center [279, 175] width 194 height 7
click at [290, 410] on div "Temps de préparation Aucun 1 nuit avant et après chaque réservation 2 nuits ava…" at bounding box center [279, 324] width 208 height 237
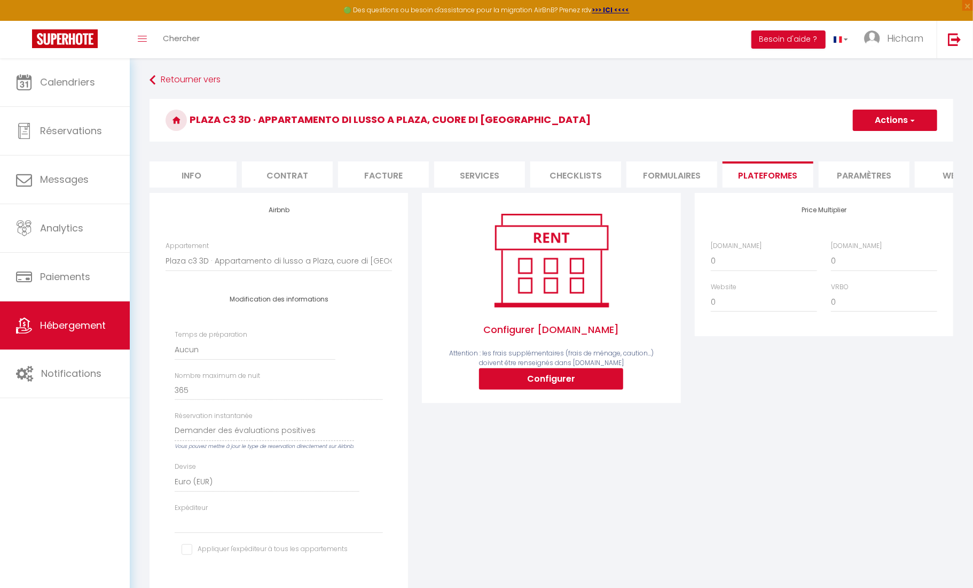
scroll to position [0, 2]
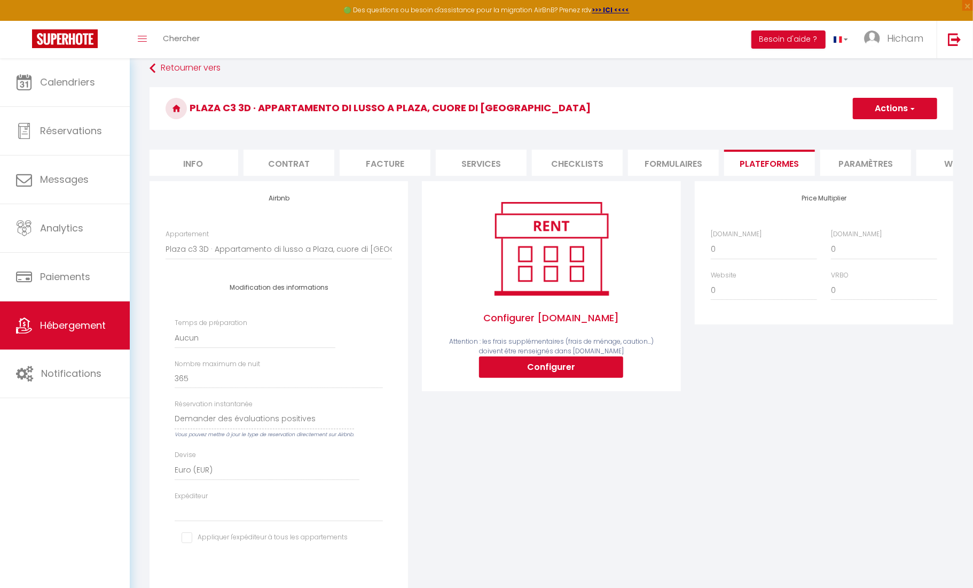
click at [714, 258] on div "Airbnb.com 0 + 1 % + 2 % + 3 % + 4 % + 5 % + 6 % + 7 % + 8 %" at bounding box center [824, 270] width 240 height 82
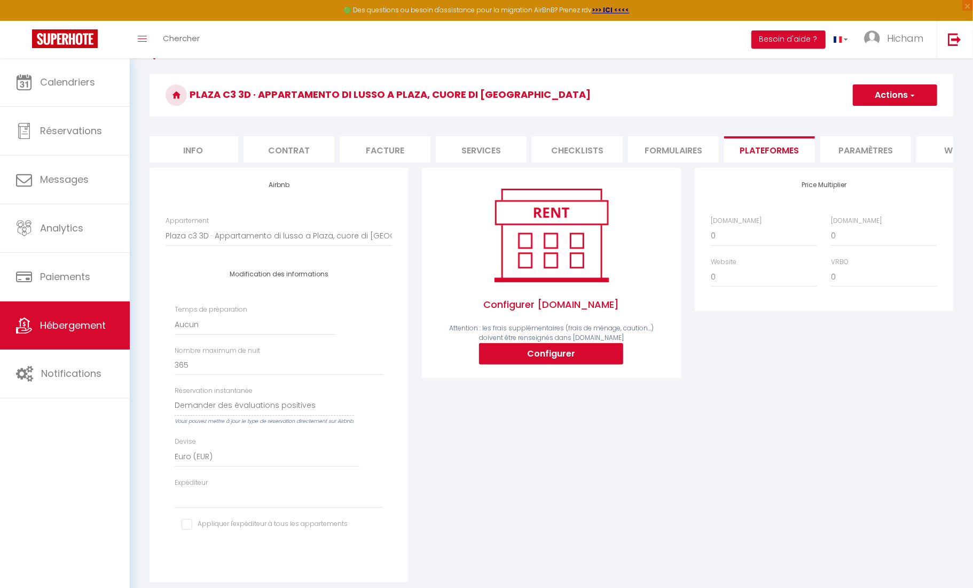
click at [715, 257] on label "Website" at bounding box center [724, 262] width 26 height 10
click at [715, 266] on select "0 + 1 % + 2 % + 3 % + 4 % + 5 % + 6 % + 7 % + 8 % + 9 %" at bounding box center [764, 276] width 106 height 20
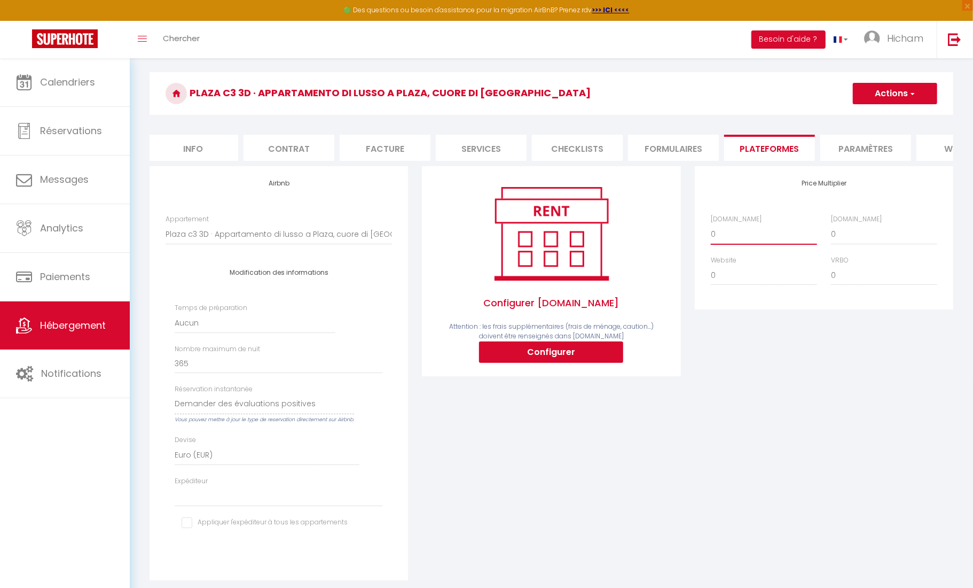
select select "+ 15 %"
select select
click at [882, 95] on button "Actions" at bounding box center [895, 93] width 84 height 21
click at [878, 118] on link "Enregistrer" at bounding box center [894, 117] width 84 height 14
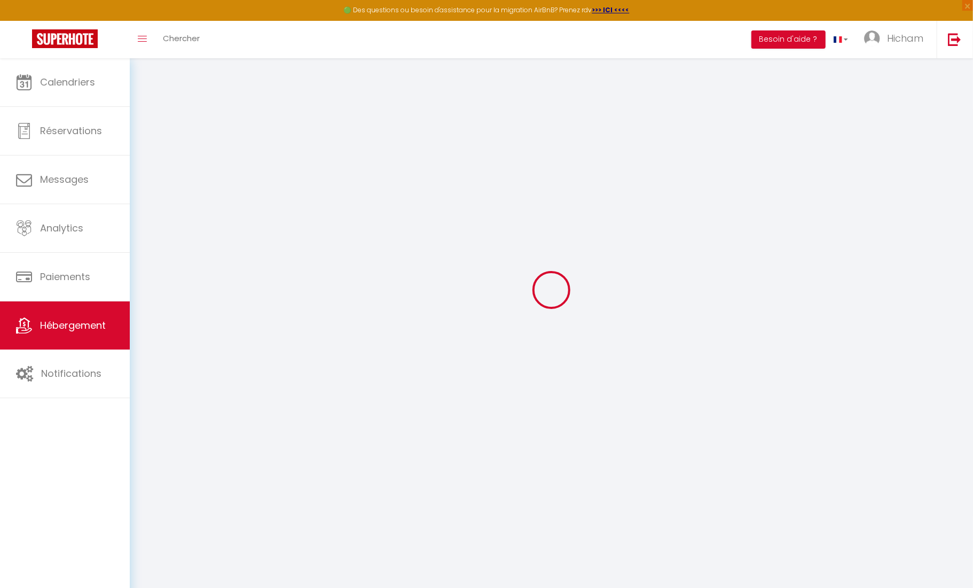
select select "well_reviewed_guests"
select select "EUR"
select select
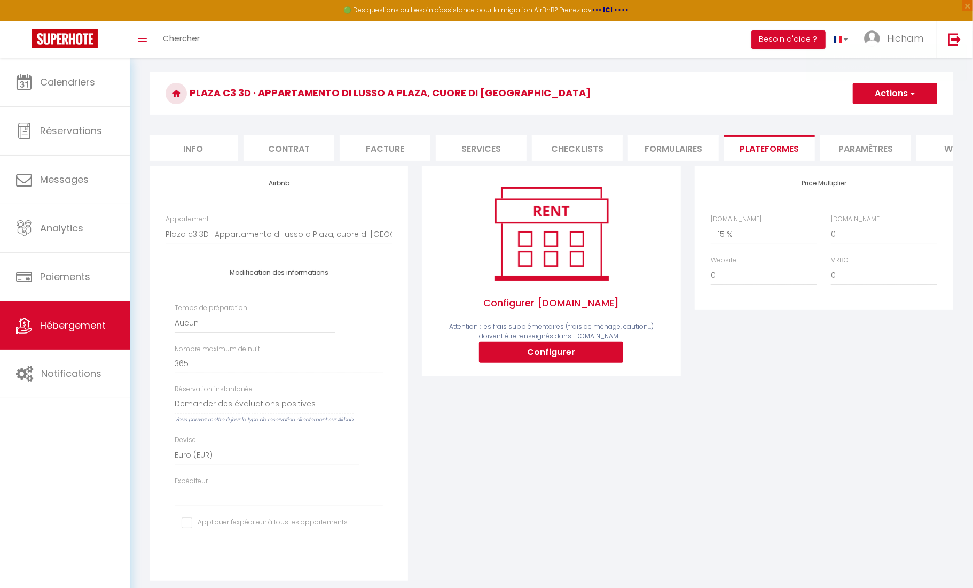
click at [860, 152] on li "Paramètres" at bounding box center [865, 148] width 91 height 26
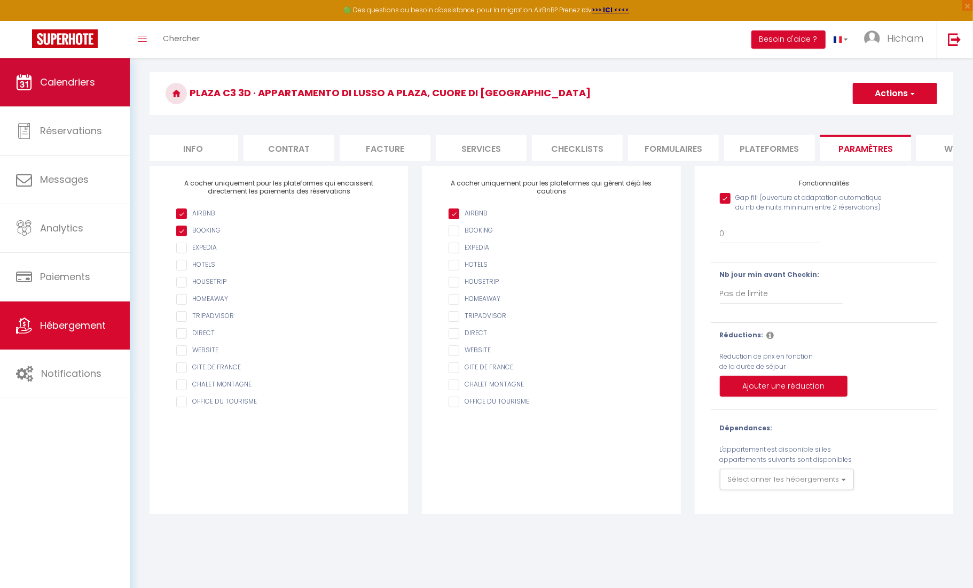
click at [85, 90] on link "Calendriers" at bounding box center [65, 82] width 130 height 48
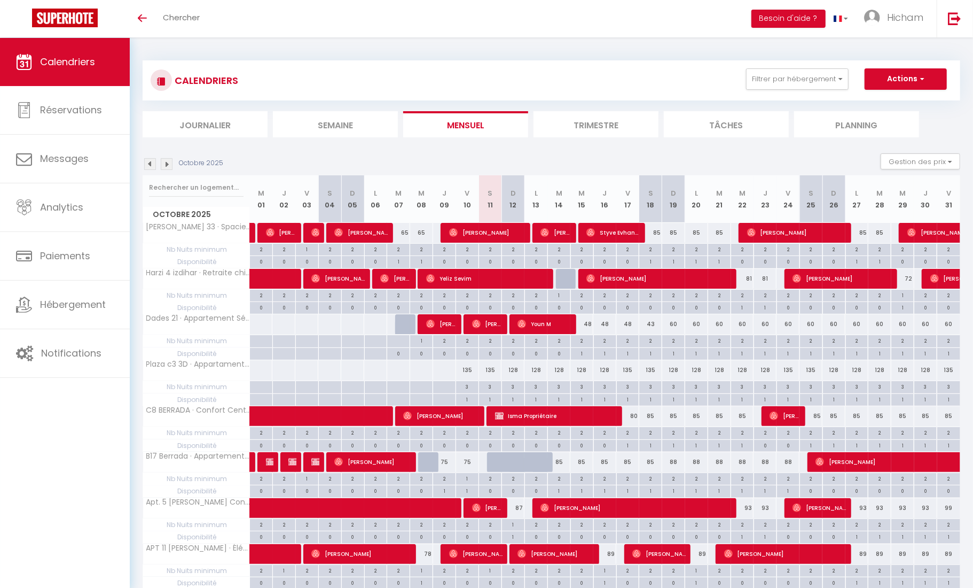
scroll to position [1, 0]
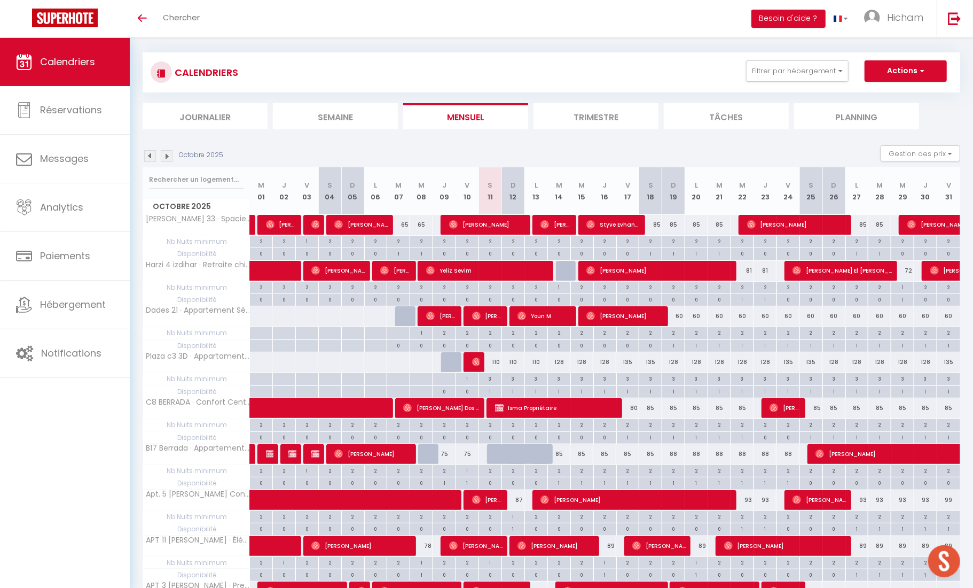
scroll to position [10, 1]
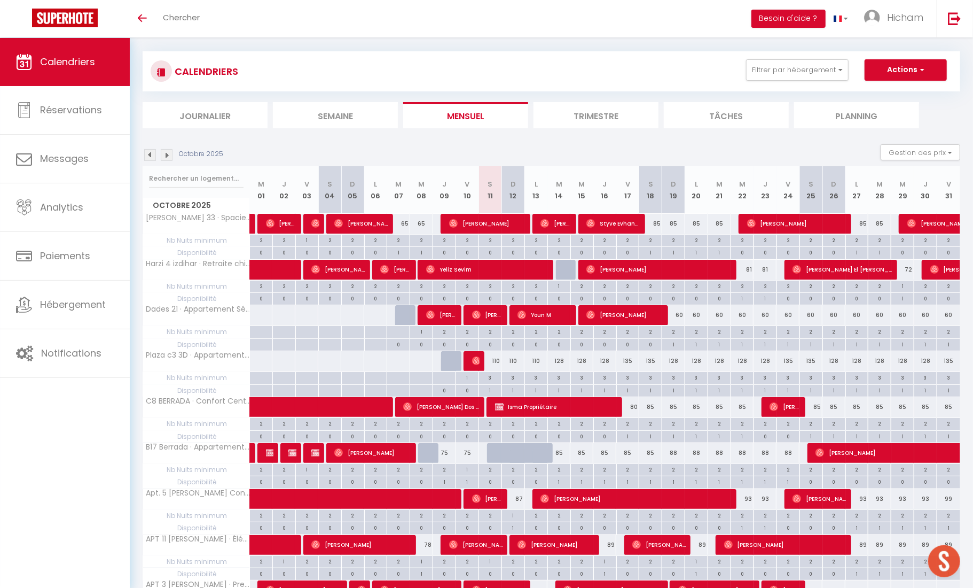
click at [493, 380] on div "3" at bounding box center [490, 377] width 22 height 10
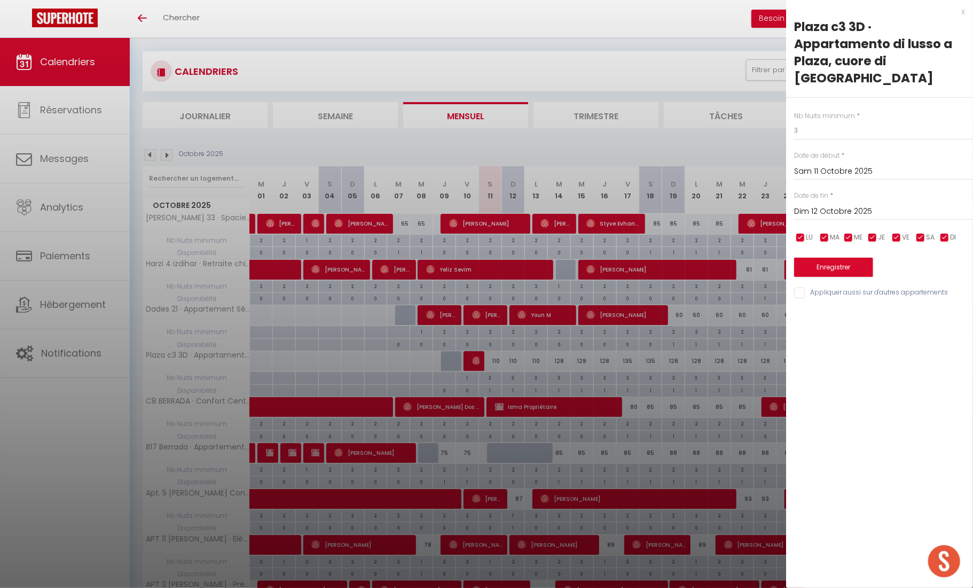
scroll to position [0, 1]
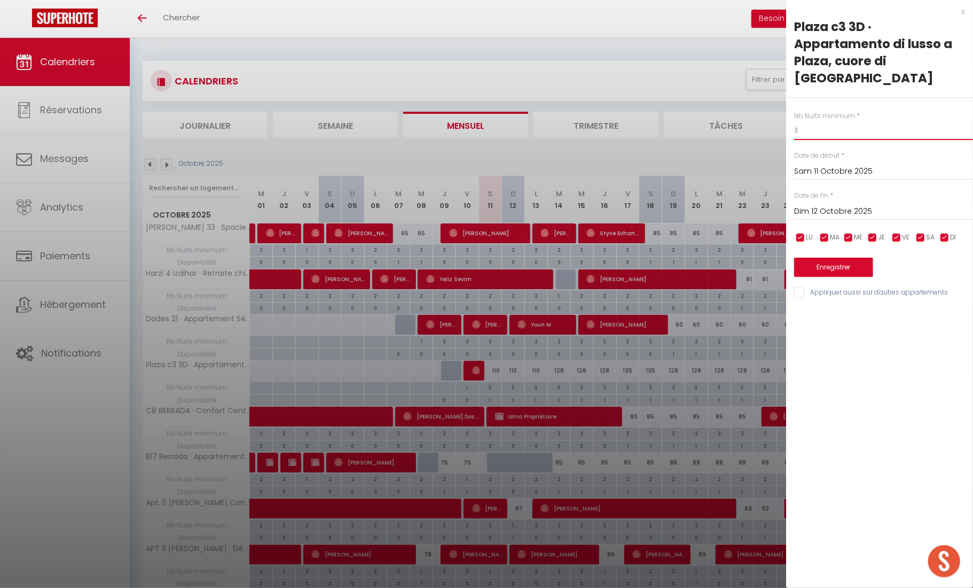
click at [802, 121] on input "3" at bounding box center [883, 130] width 179 height 19
type input "2"
click at [834, 205] on input "Dim 12 Octobre 2025" at bounding box center [883, 212] width 179 height 14
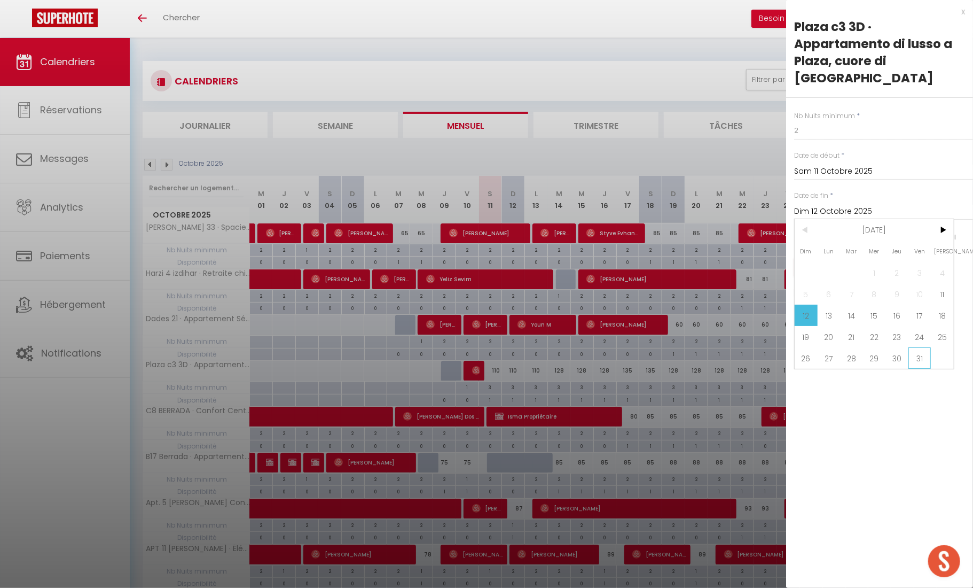
click at [918, 347] on span "31" at bounding box center [920, 357] width 23 height 21
type input "Ven 31 Octobre 2025"
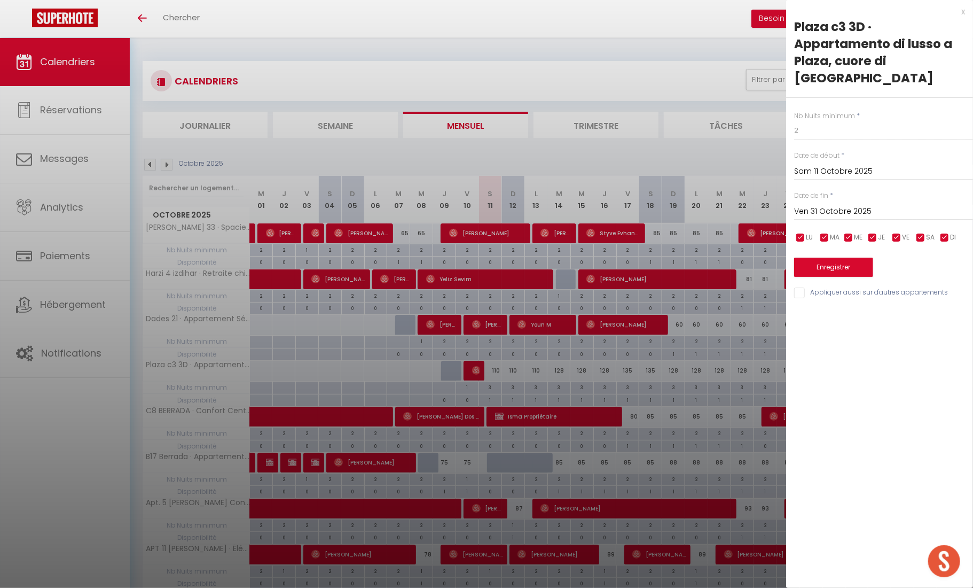
click at [845, 257] on button "Enregistrer" at bounding box center [833, 266] width 79 height 19
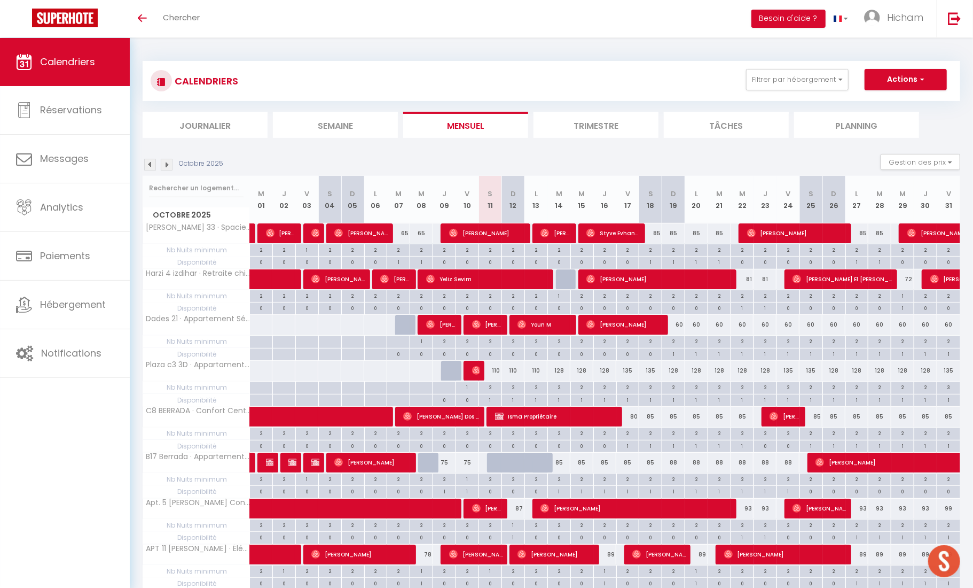
click at [498, 371] on div "110" at bounding box center [490, 371] width 23 height 20
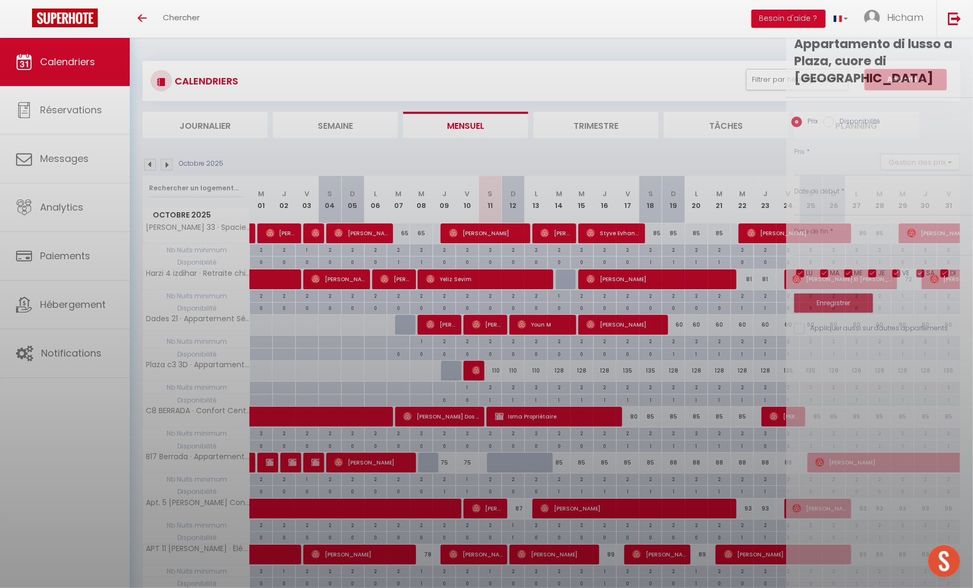
type input "110"
type input "Sam 11 Octobre 2025"
type input "Dim 12 Octobre 2025"
click at [498, 371] on div at bounding box center [486, 294] width 973 height 588
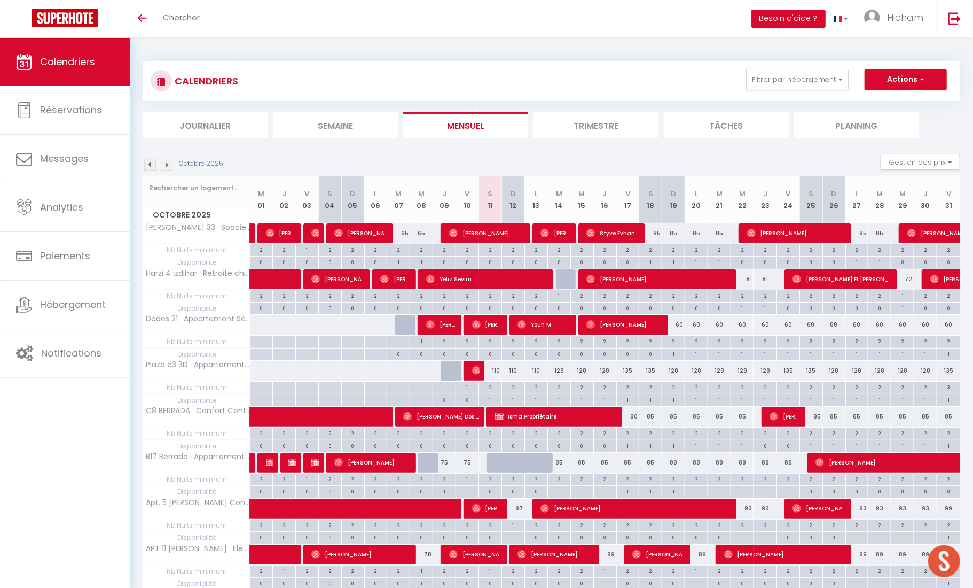
scroll to position [1, 0]
click at [497, 367] on div "110" at bounding box center [490, 370] width 23 height 20
type input "110"
type input "Sam 11 Octobre 2025"
type input "Dim 12 Octobre 2025"
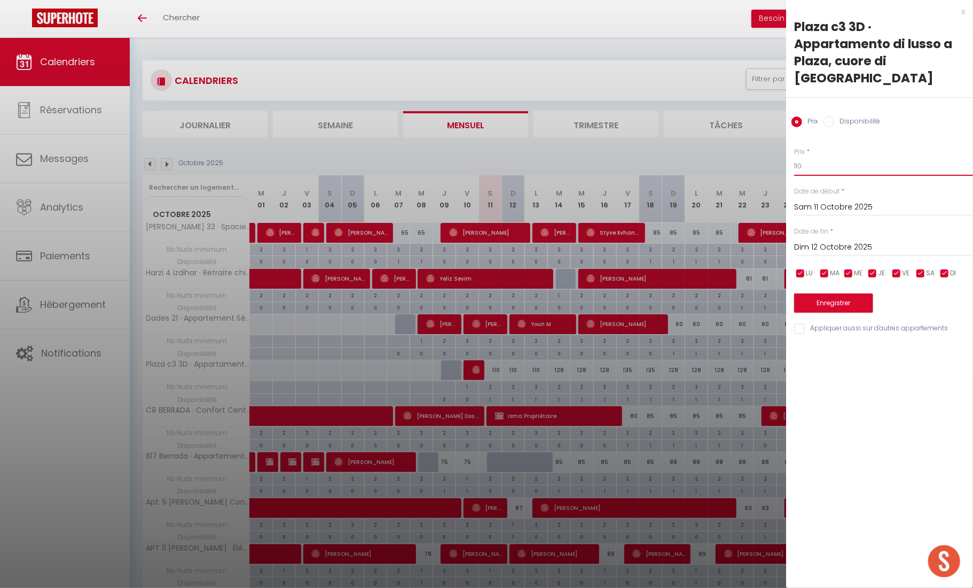
click at [800, 157] on input "110" at bounding box center [883, 166] width 179 height 19
type input "90"
click at [827, 240] on input "Dim 12 Octobre 2025" at bounding box center [883, 247] width 179 height 14
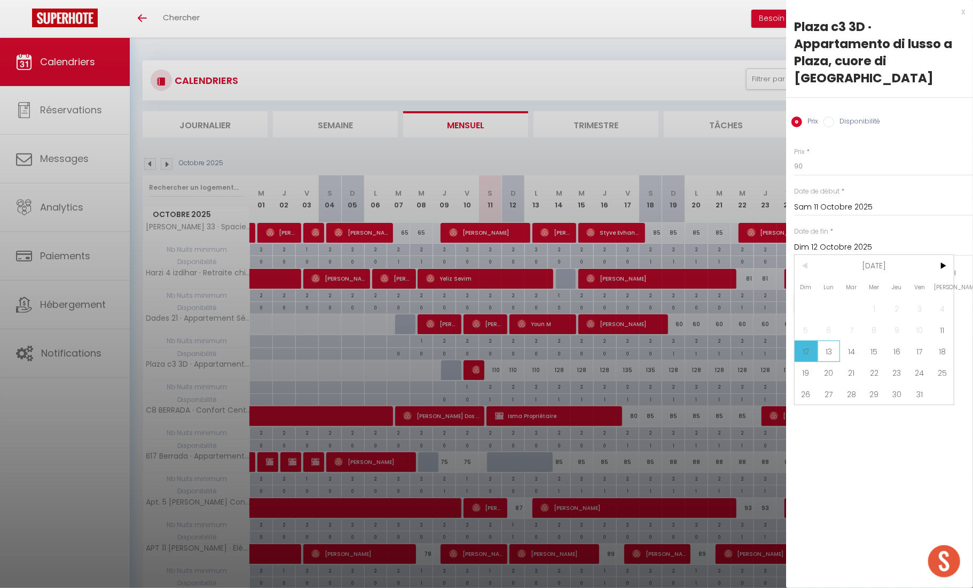
click at [832, 340] on span "13" at bounding box center [829, 350] width 23 height 21
type input "Lun 13 Octobre 2025"
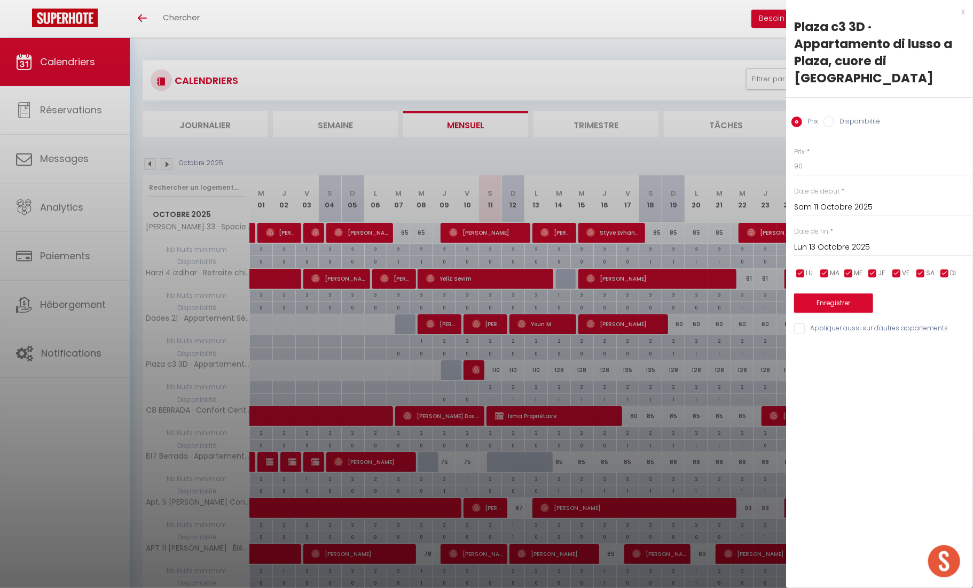
click at [849, 293] on button "Enregistrer" at bounding box center [833, 302] width 79 height 19
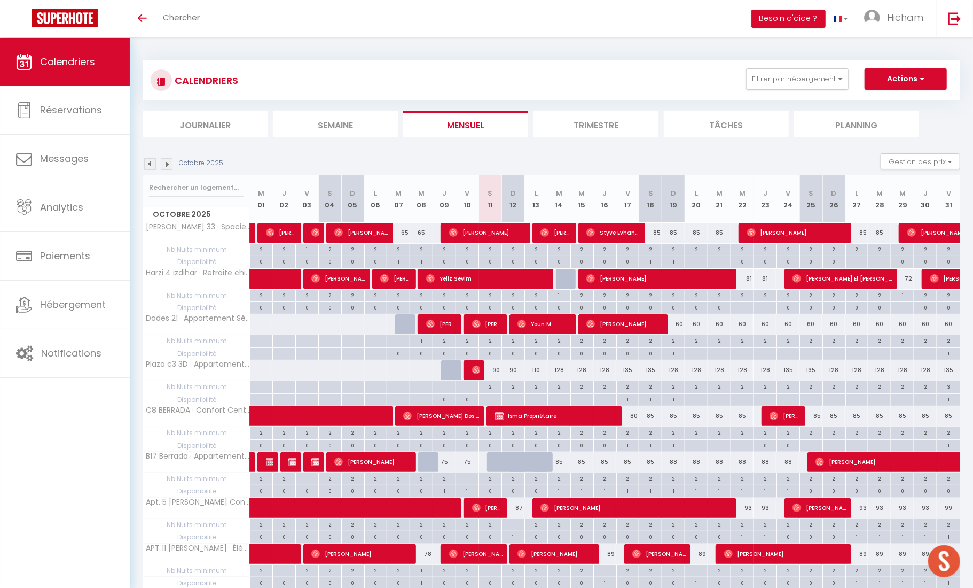
click at [542, 365] on div "110" at bounding box center [536, 370] width 23 height 20
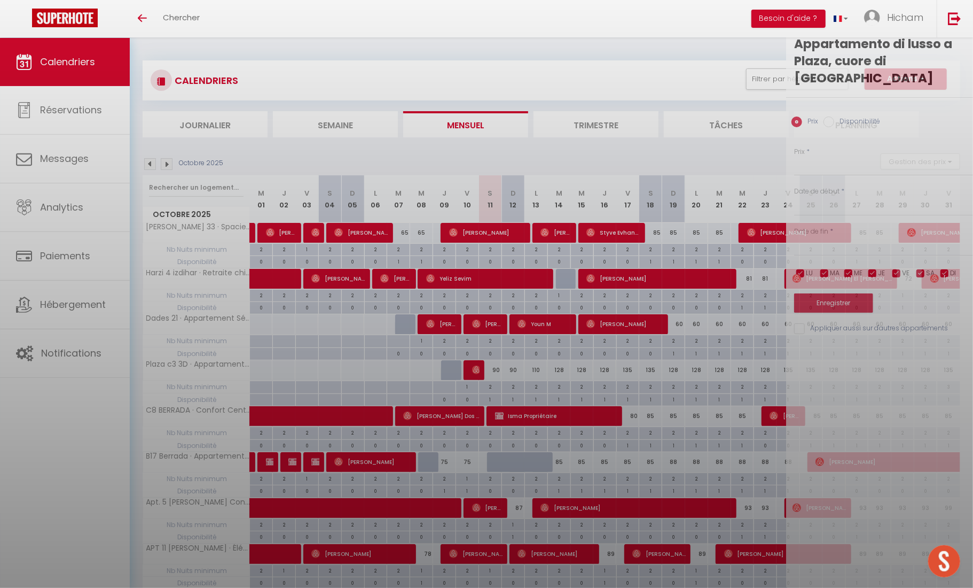
type input "110"
type input "Lun 13 Octobre 2025"
type input "Mar 14 Octobre 2025"
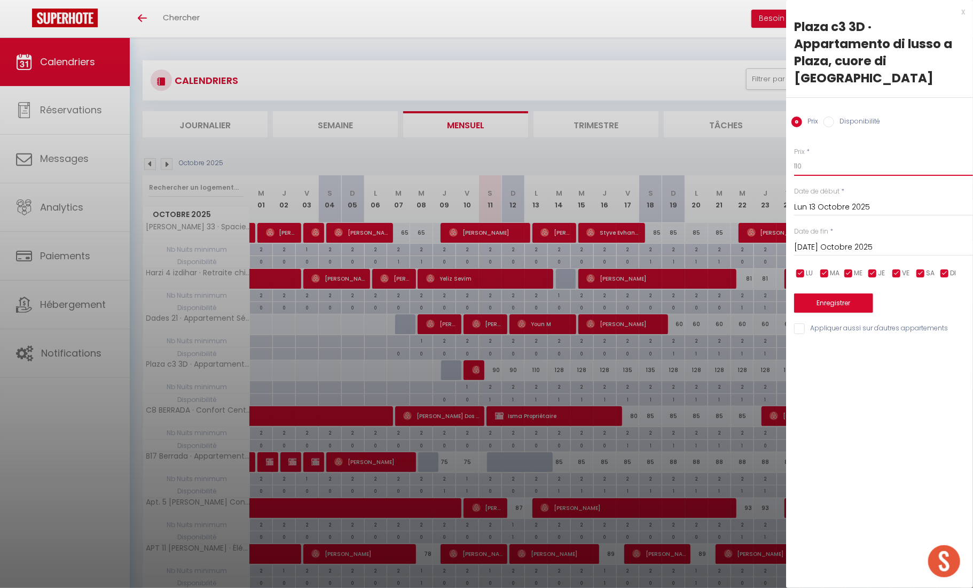
click at [800, 157] on input "110" at bounding box center [883, 166] width 179 height 19
type input "88"
click at [817, 293] on button "Enregistrer" at bounding box center [833, 302] width 79 height 19
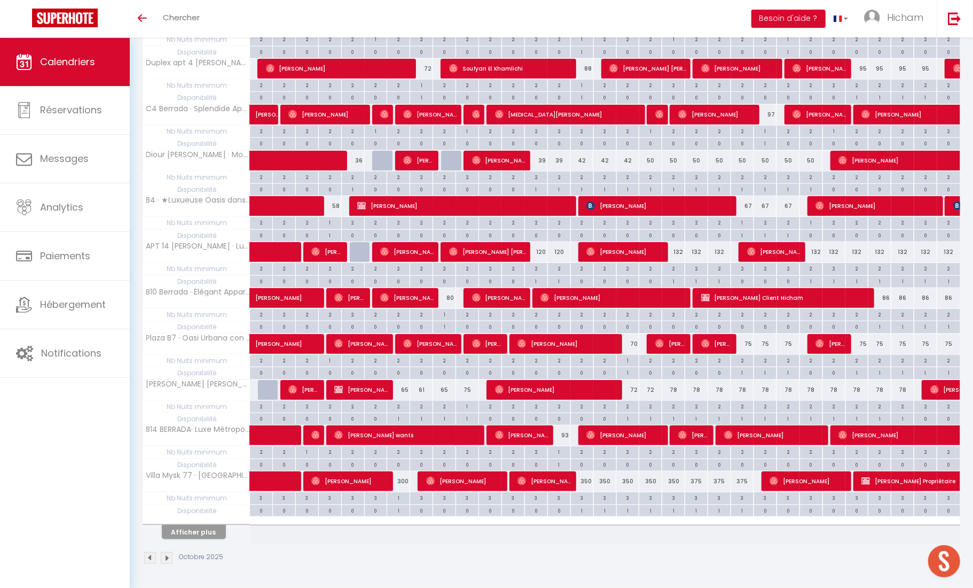
scroll to position [625, 0]
click at [196, 531] on button "Afficher plus" at bounding box center [194, 532] width 64 height 14
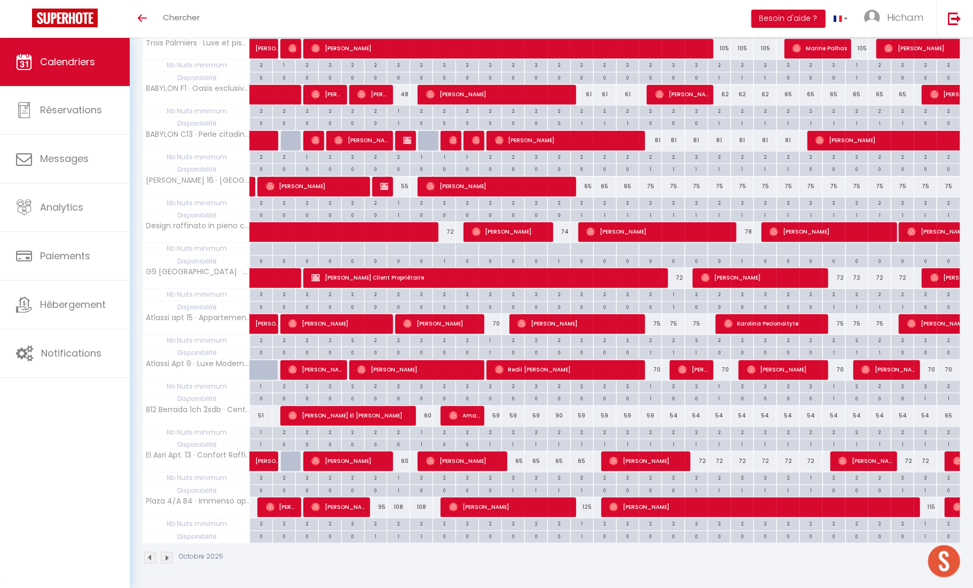
scroll to position [1334, 0]
click at [559, 416] on div "90" at bounding box center [558, 416] width 23 height 20
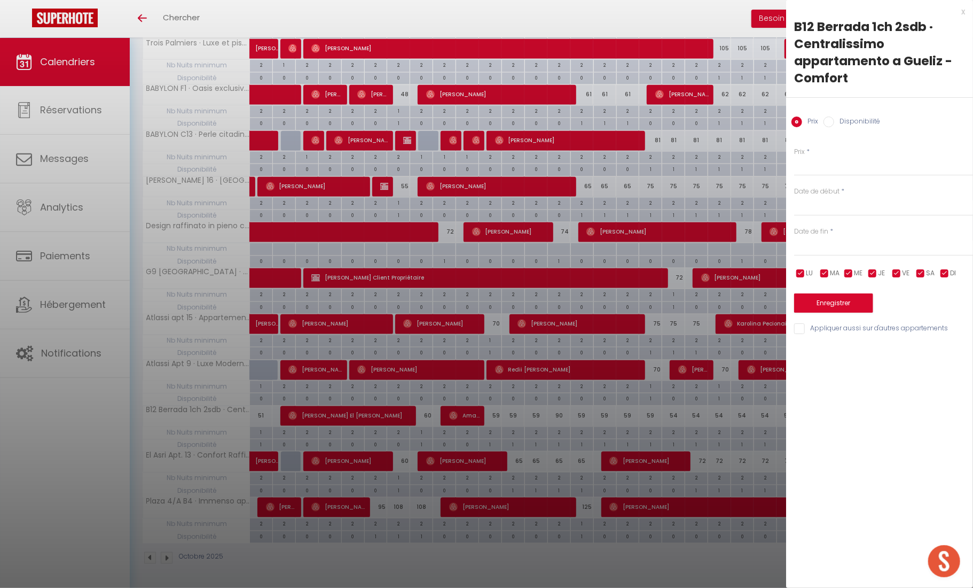
type input "90"
type input "Mar 14 Octobre 2025"
type input "Mer 15 Octobre 2025"
click at [963, 8] on div "x" at bounding box center [875, 11] width 179 height 13
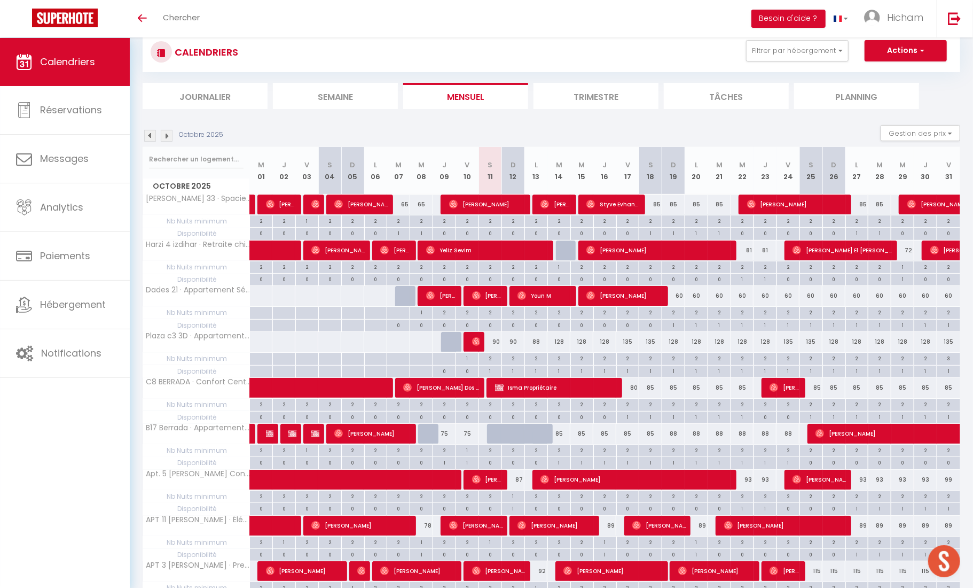
scroll to position [33, 0]
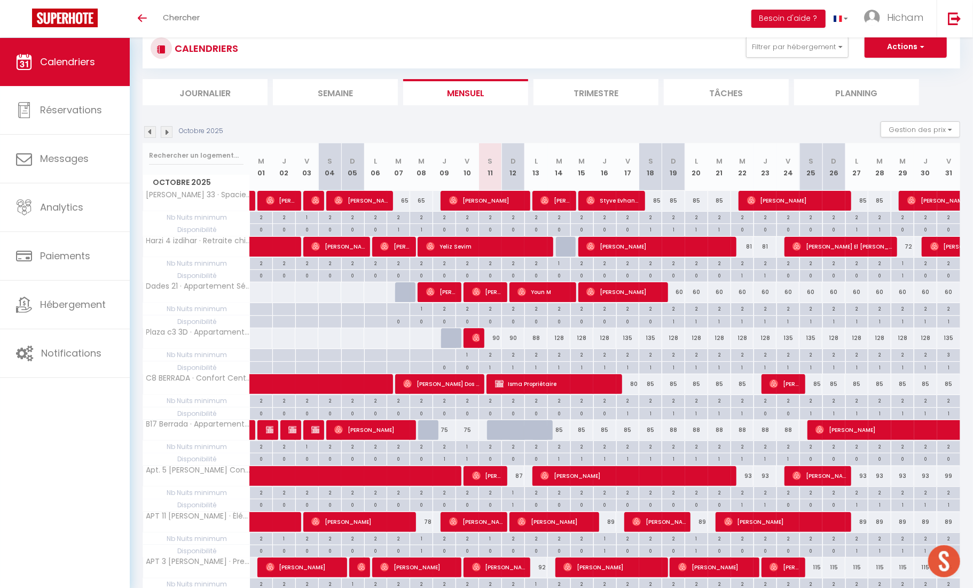
click at [520, 429] on div at bounding box center [521, 436] width 23 height 20
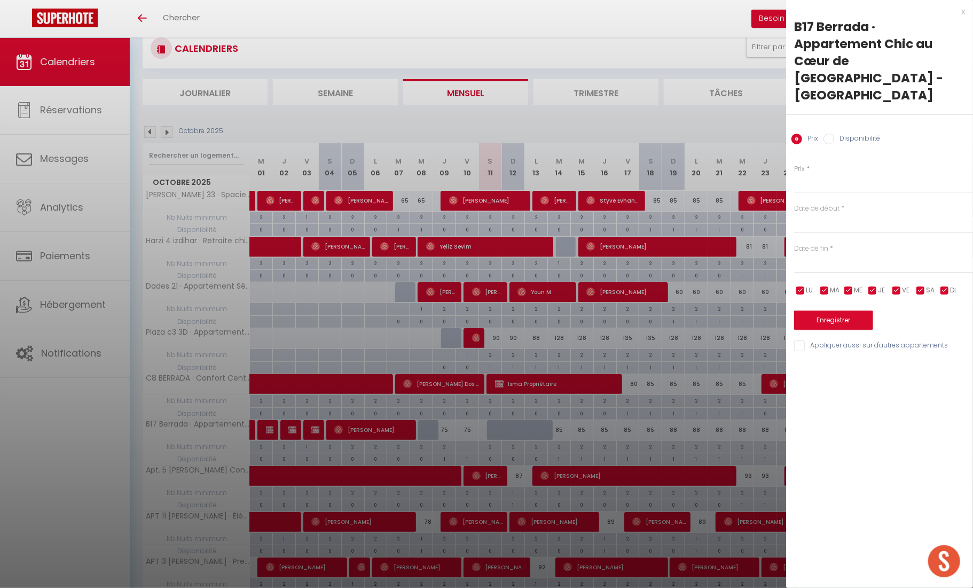
type input "85"
type input "Dim 12 Octobre 2025"
click at [825, 257] on input "Lun 13 Octobre 2025" at bounding box center [883, 264] width 179 height 14
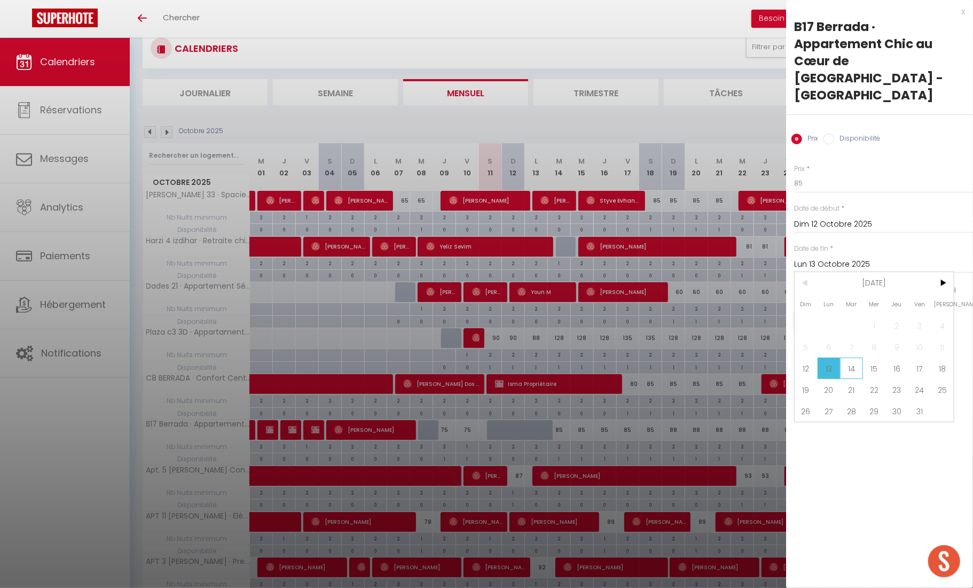
click at [847, 357] on span "14" at bounding box center [851, 367] width 23 height 21
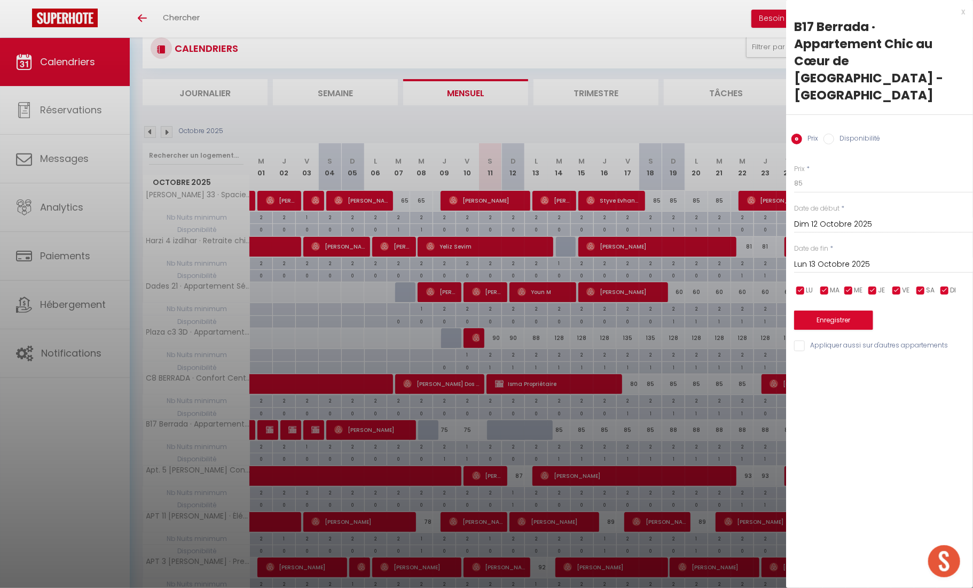
type input "Mar 14 Octobre 2025"
click at [828, 217] on input "Dim 12 Octobre 2025" at bounding box center [883, 224] width 179 height 14
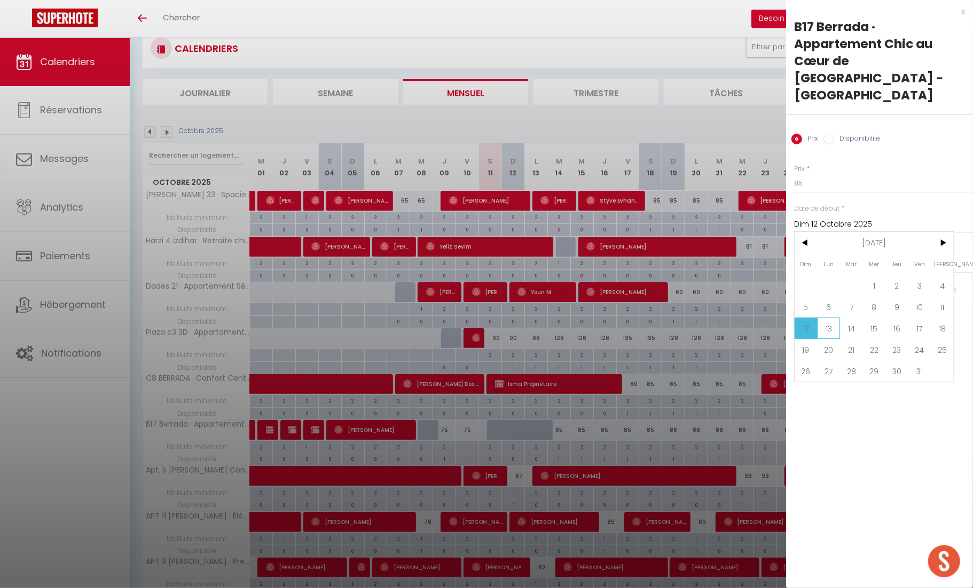
click at [831, 317] on span "13" at bounding box center [829, 327] width 23 height 21
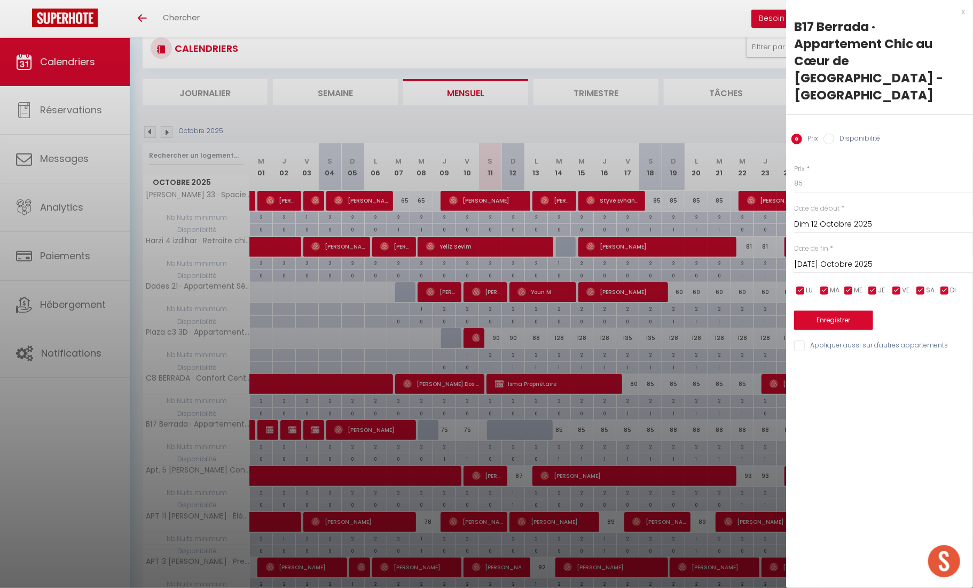
type input "Lun 13 Octobre 2025"
click at [834, 134] on input "Disponibilité" at bounding box center [829, 139] width 11 height 11
radio input "true"
radio input "false"
click at [827, 311] on button "Enregistrer" at bounding box center [833, 320] width 79 height 19
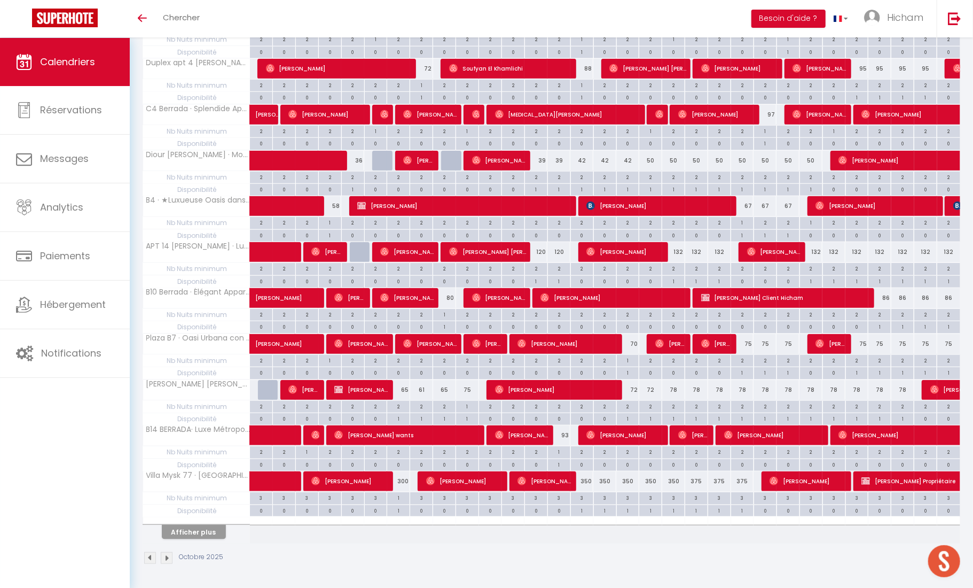
scroll to position [625, 0]
click at [205, 533] on button "Afficher plus" at bounding box center [194, 532] width 64 height 14
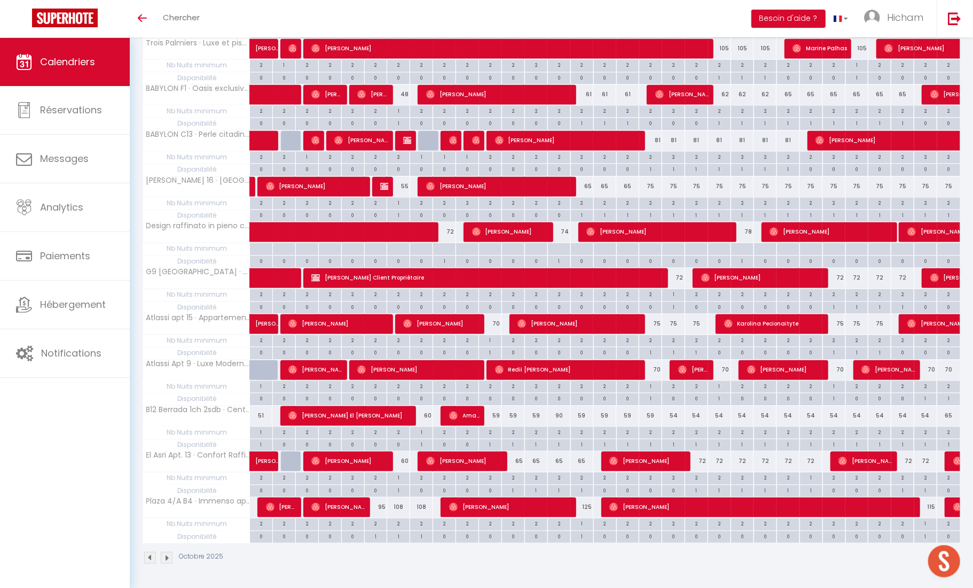
scroll to position [1334, 0]
click at [171, 560] on img at bounding box center [167, 558] width 12 height 12
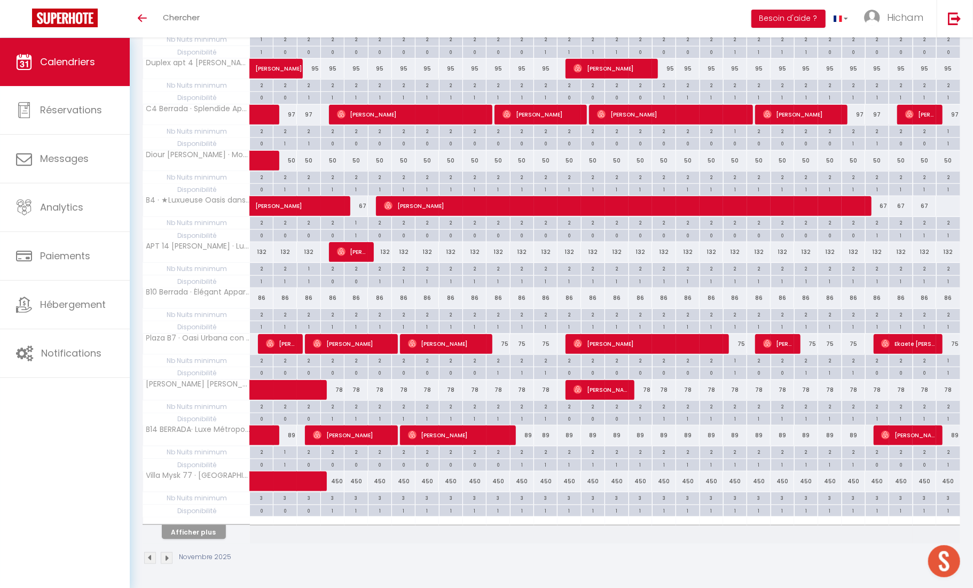
scroll to position [625, 0]
click at [207, 535] on button "Afficher plus" at bounding box center [194, 532] width 64 height 14
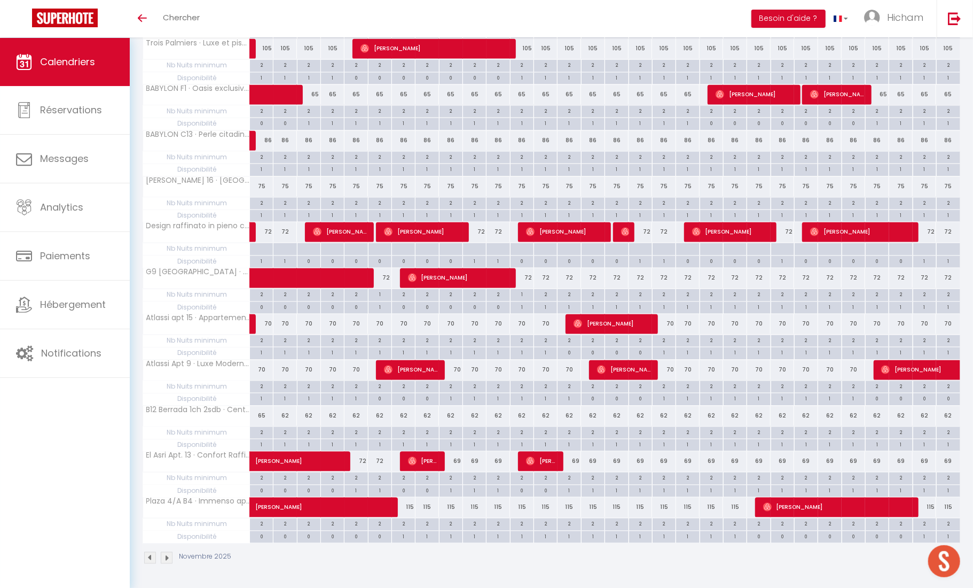
scroll to position [1334, 0]
